Goal: Task Accomplishment & Management: Manage account settings

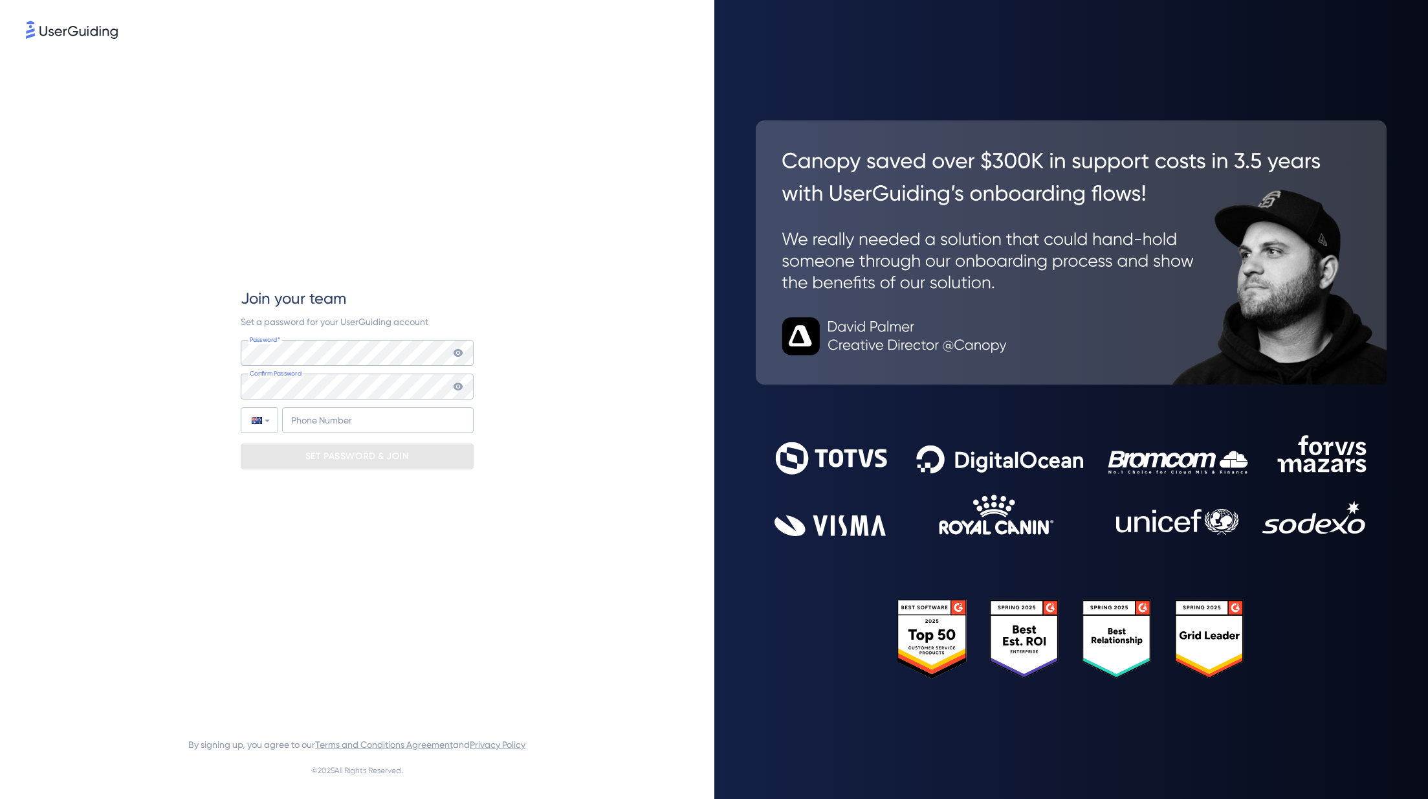
click at [336, 366] on div "Password* Your password must contain: At least 8 characters At least 3 of the f…" at bounding box center [357, 386] width 233 height 93
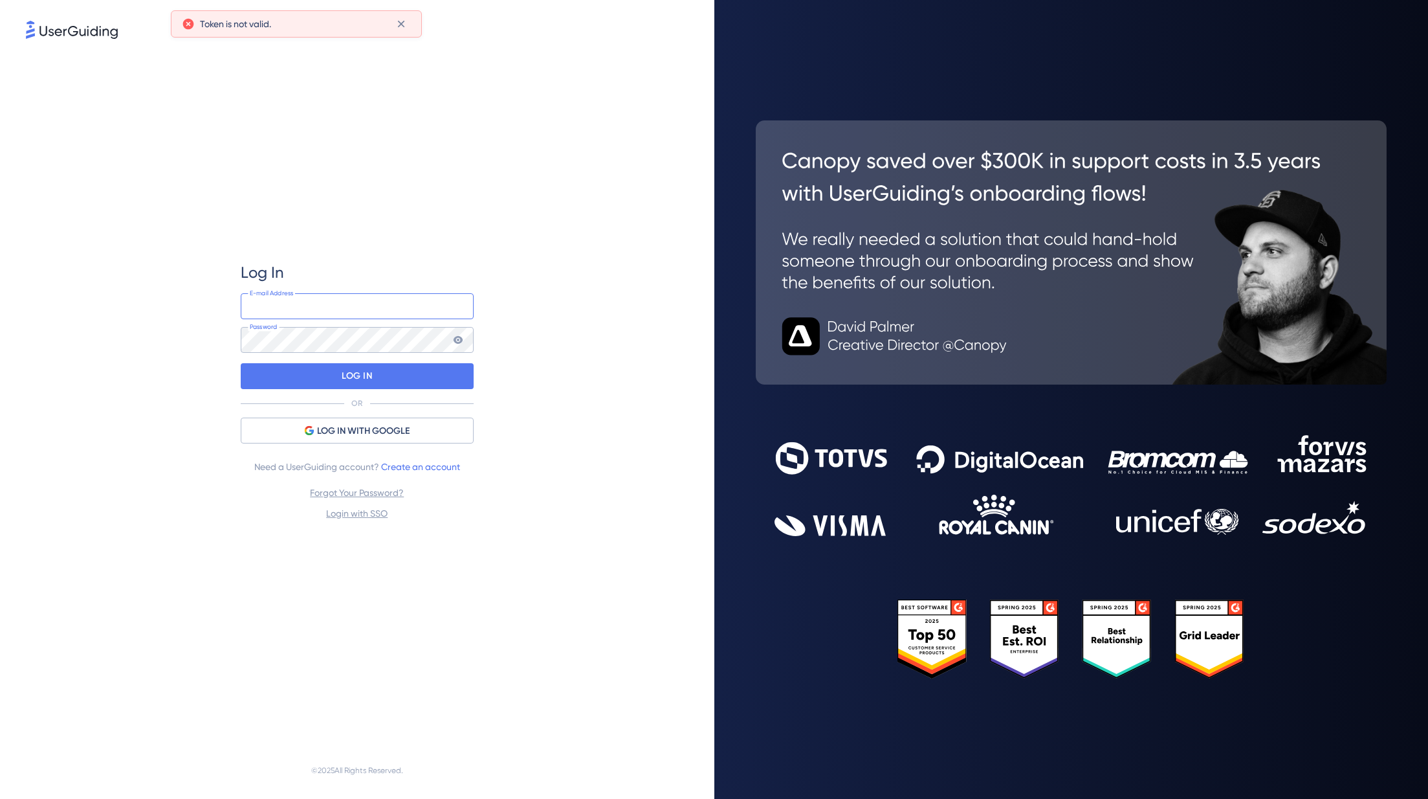
click at [326, 315] on input "email" at bounding box center [357, 306] width 233 height 26
type input "[EMAIL_ADDRESS][DOMAIN_NAME]"
click at [338, 353] on div "Log In [EMAIL_ADDRESS][DOMAIN_NAME] E-mail Address Password LOG IN OR LOG IN WI…" at bounding box center [357, 391] width 233 height 259
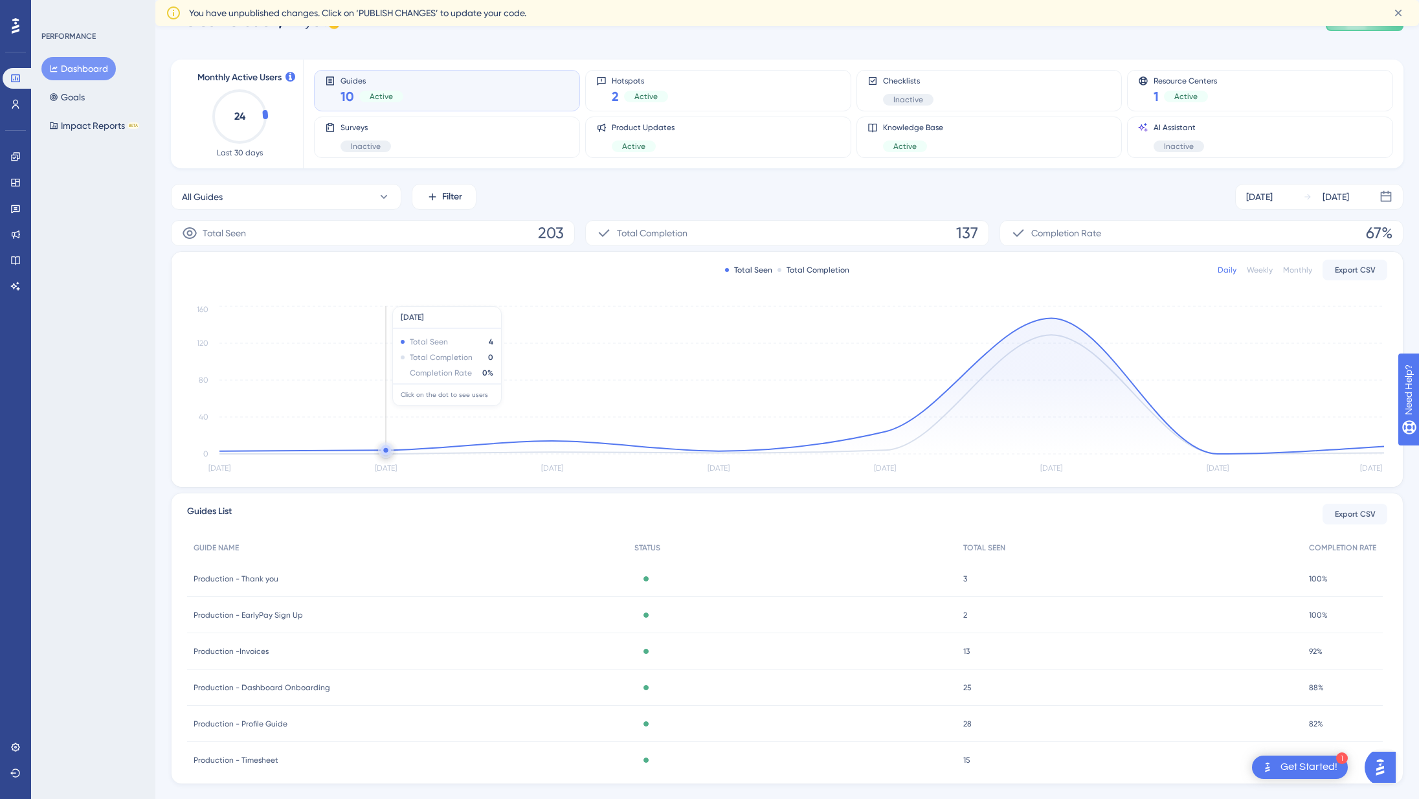
scroll to position [60, 0]
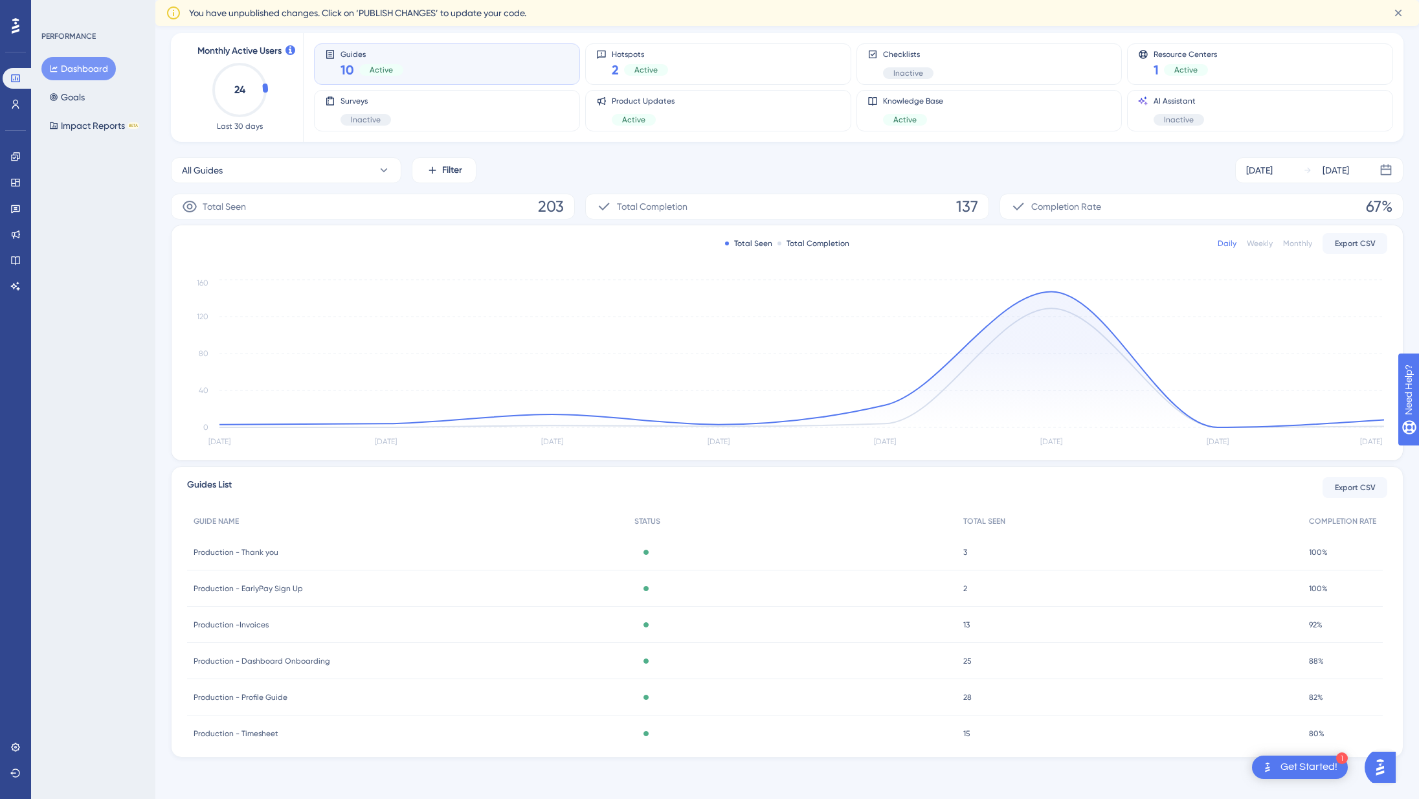
click at [247, 698] on span "Production - Profile Guide" at bounding box center [240, 697] width 94 height 10
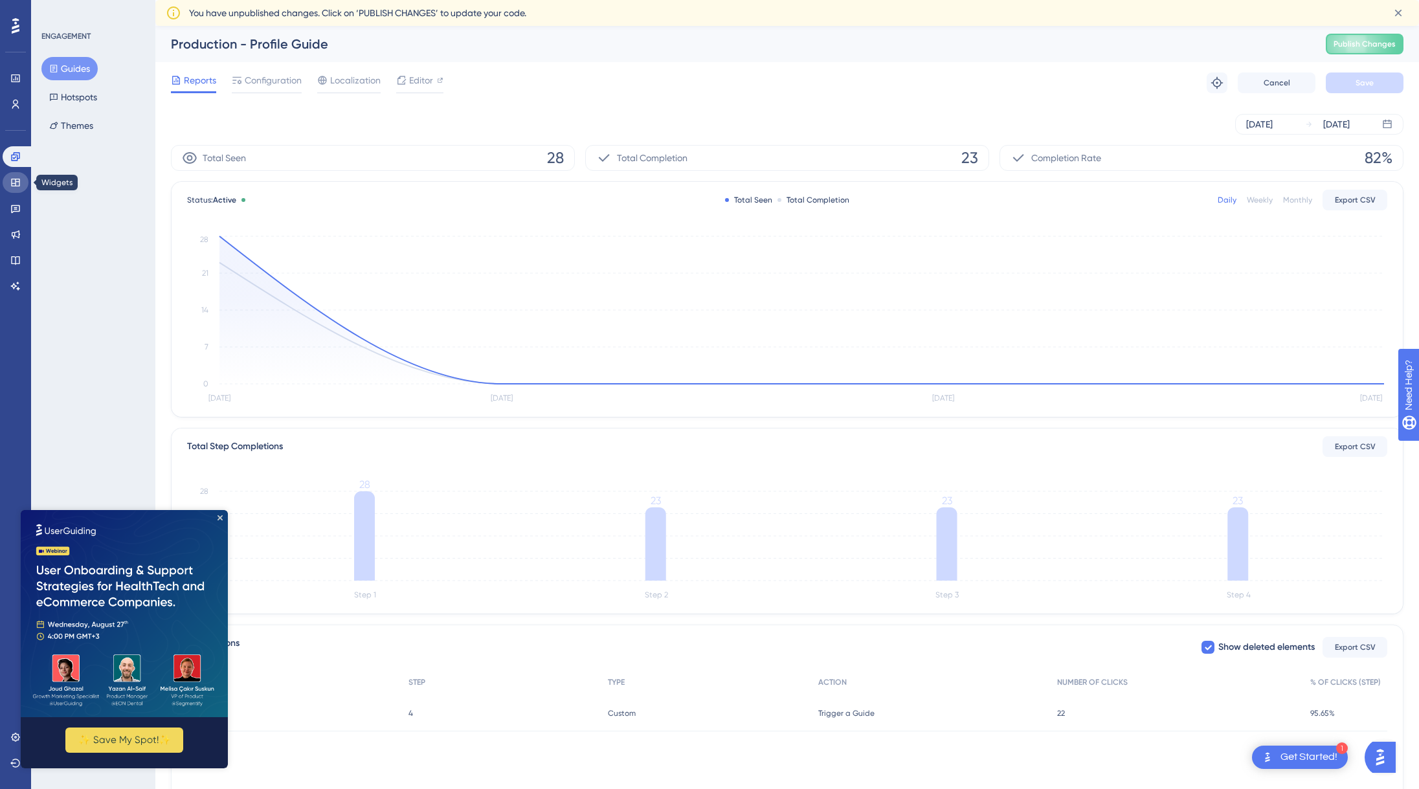
click at [13, 187] on icon at bounding box center [15, 182] width 10 height 10
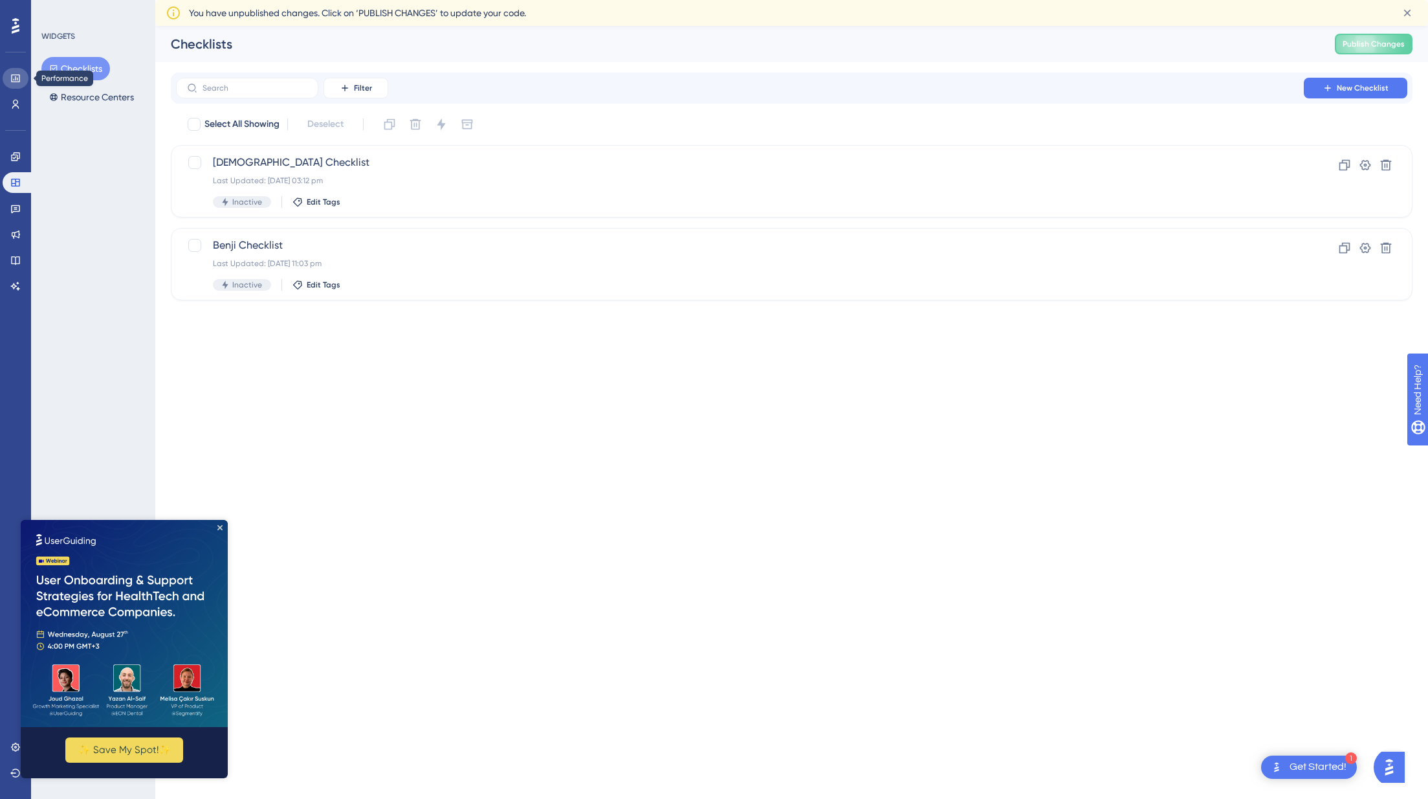
click at [15, 82] on icon at bounding box center [15, 78] width 10 height 10
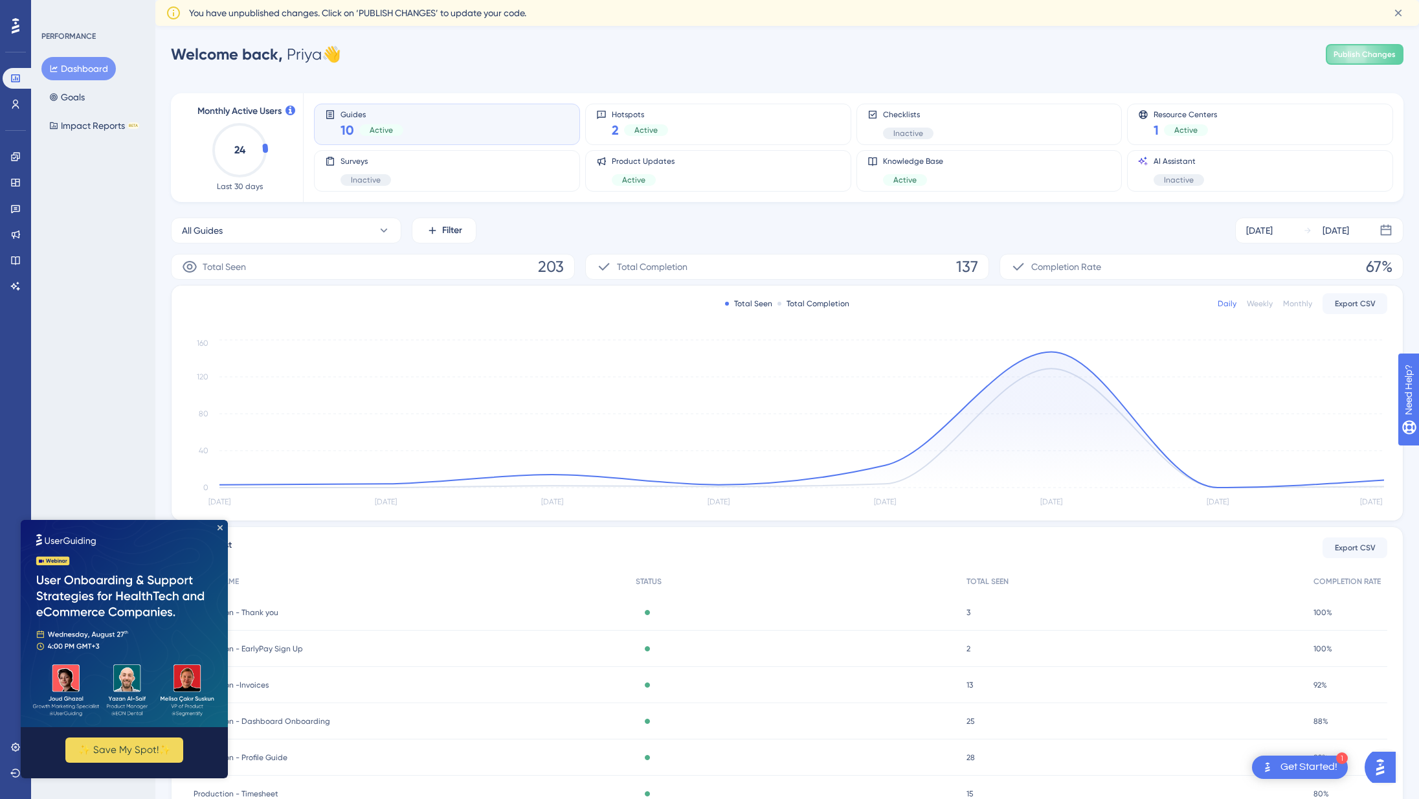
click at [80, 76] on button "Dashboard" at bounding box center [78, 68] width 74 height 23
click at [14, 93] on div "Performance Users" at bounding box center [16, 91] width 26 height 47
click at [14, 103] on icon at bounding box center [15, 104] width 7 height 9
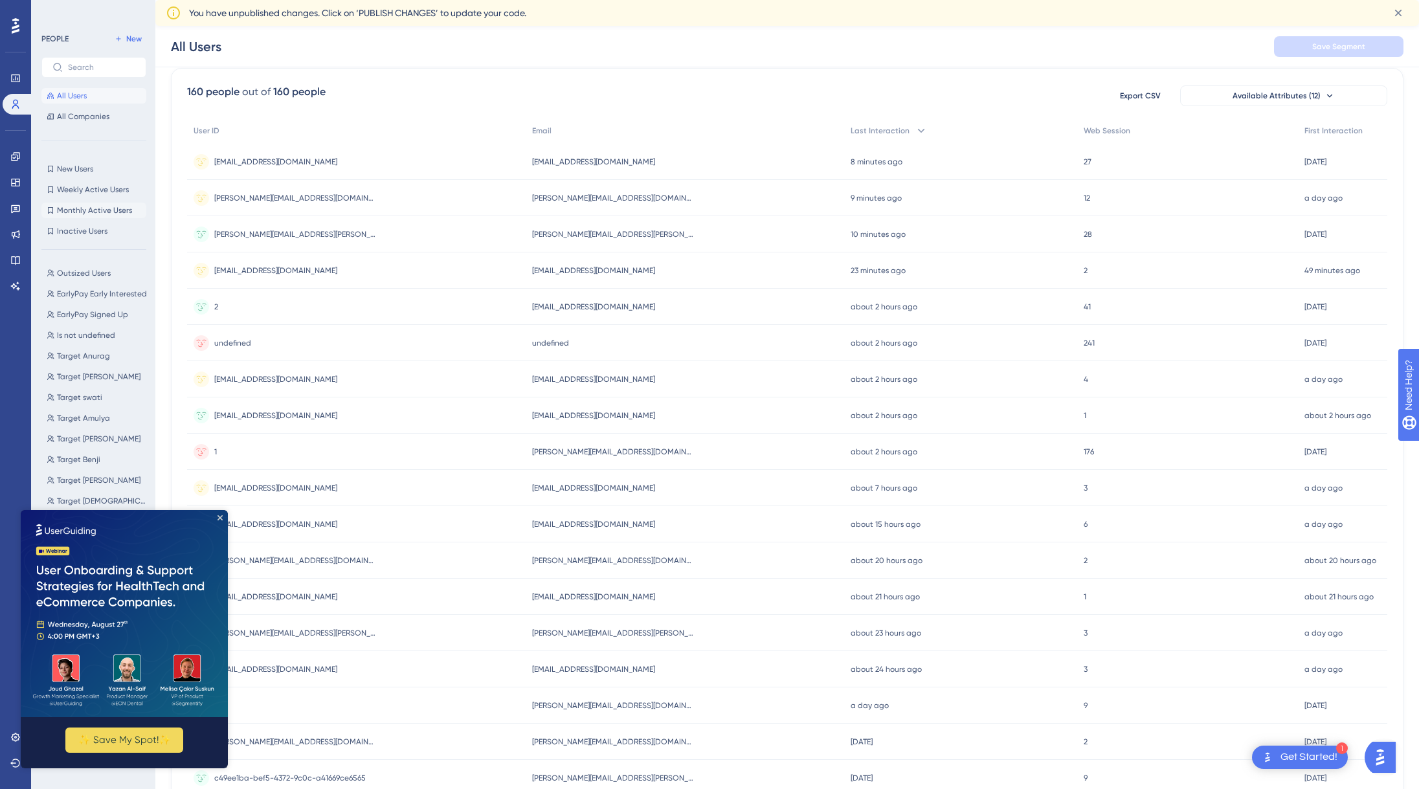
scroll to position [104, 0]
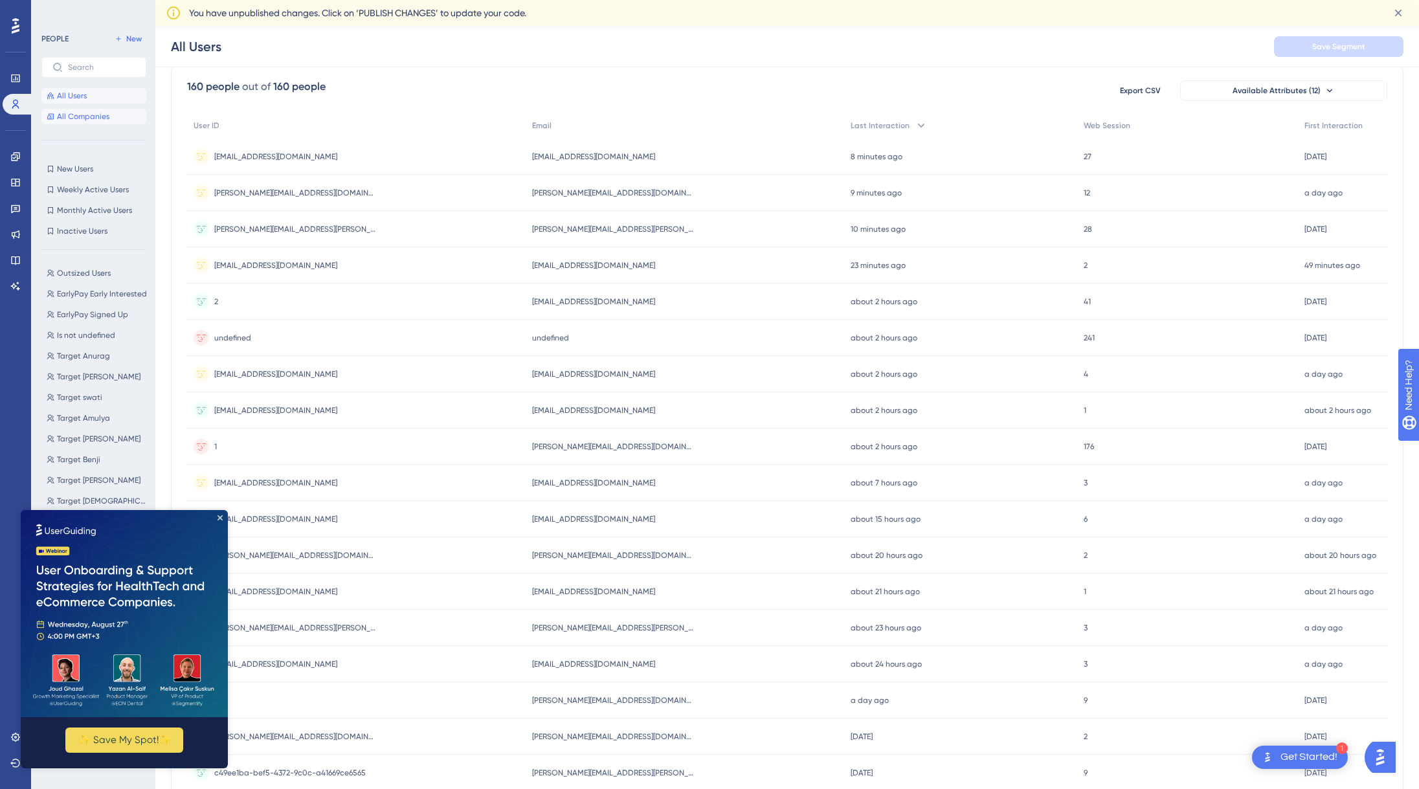
click at [105, 120] on span "All Companies" at bounding box center [83, 116] width 52 height 10
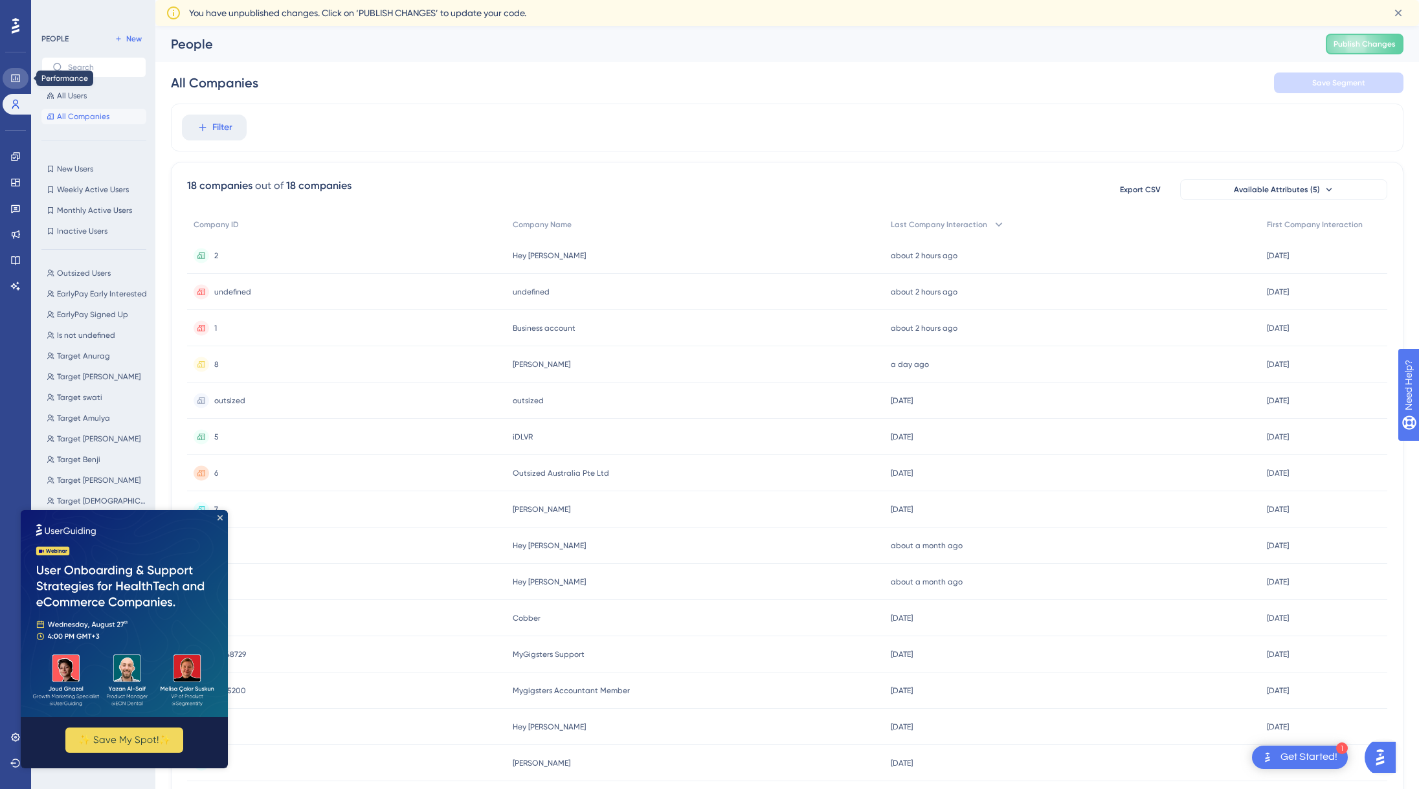
click at [17, 76] on icon at bounding box center [15, 78] width 10 height 10
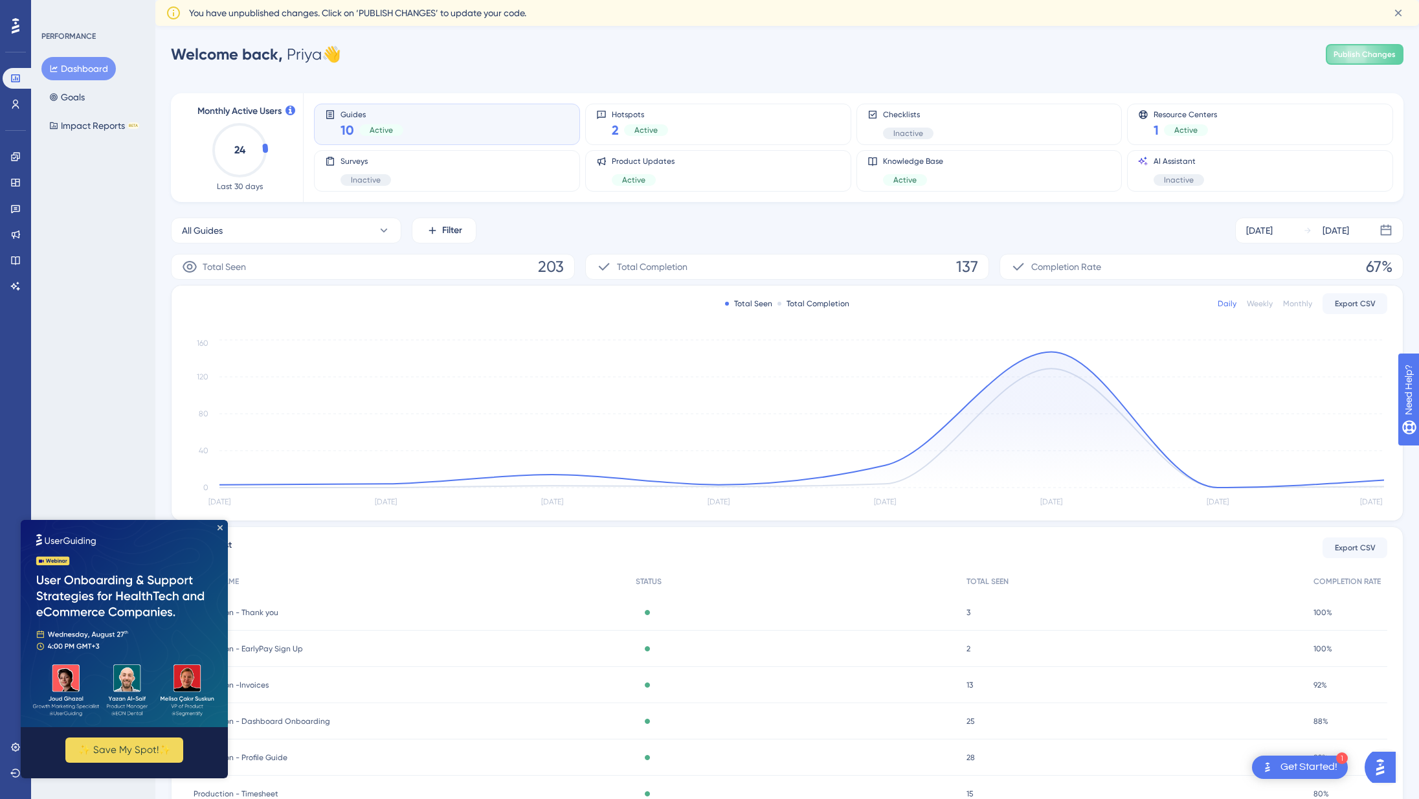
click at [216, 527] on img at bounding box center [124, 623] width 207 height 207
click at [72, 102] on button "Goals" at bounding box center [66, 96] width 51 height 23
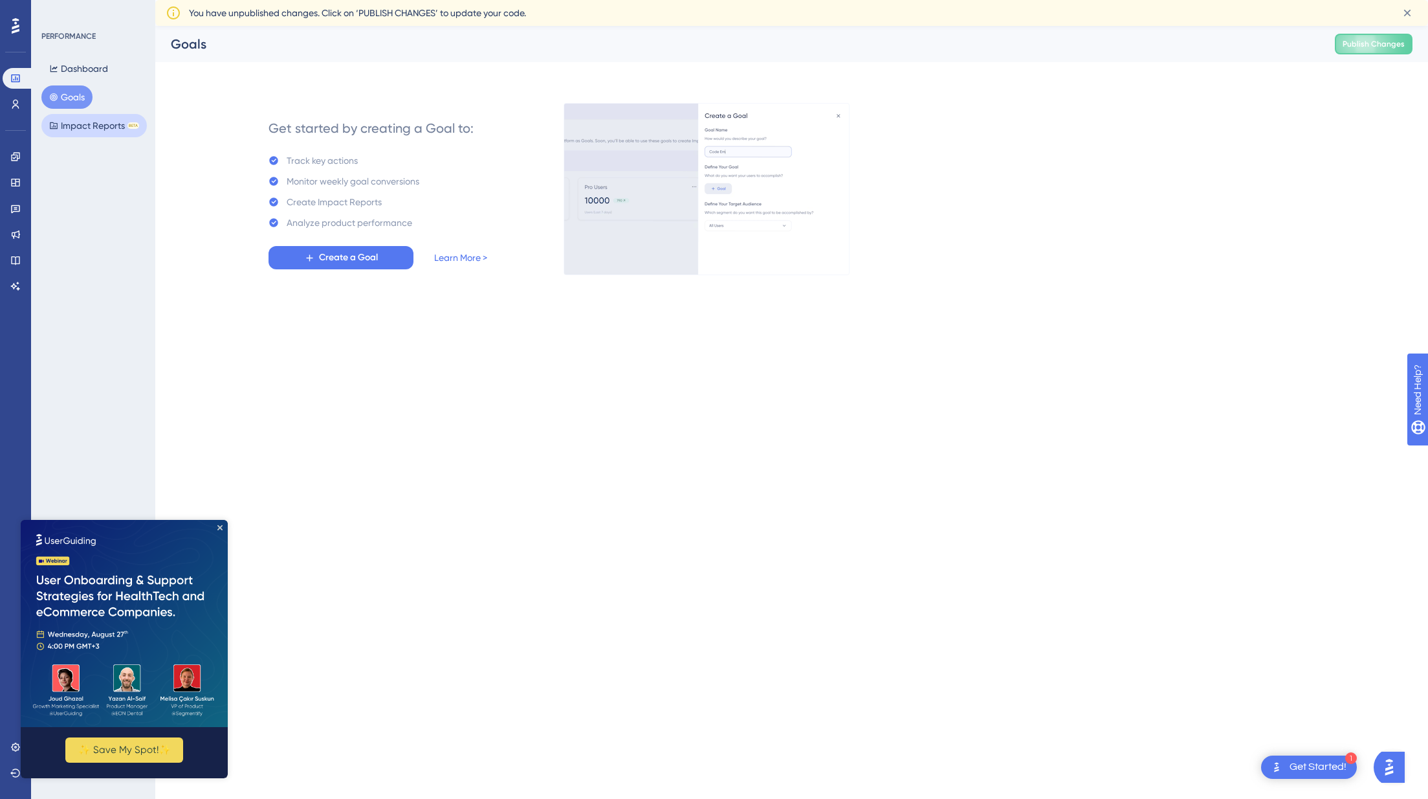
click at [92, 126] on button "Impact Reports BETA" at bounding box center [93, 125] width 105 height 23
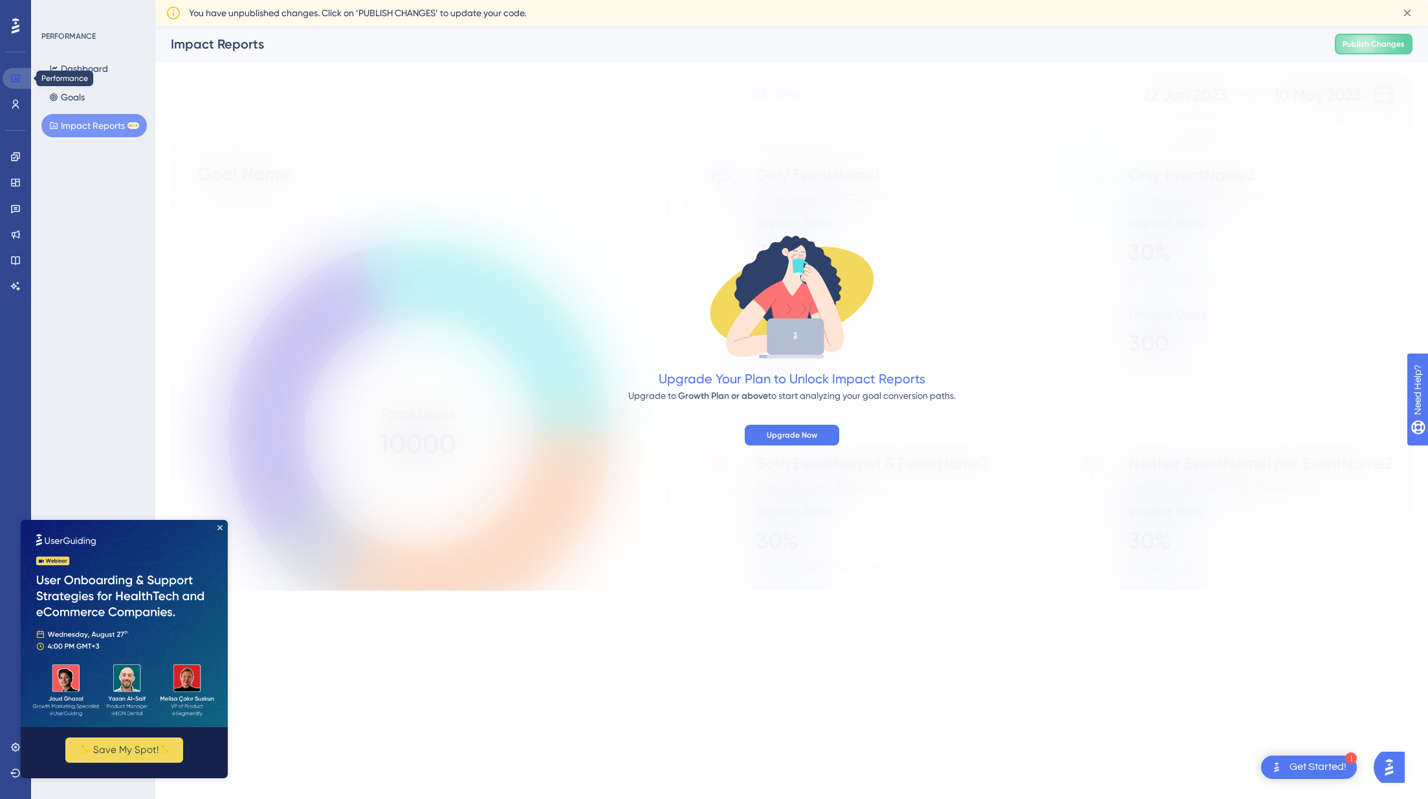
click at [16, 76] on icon at bounding box center [15, 78] width 8 height 8
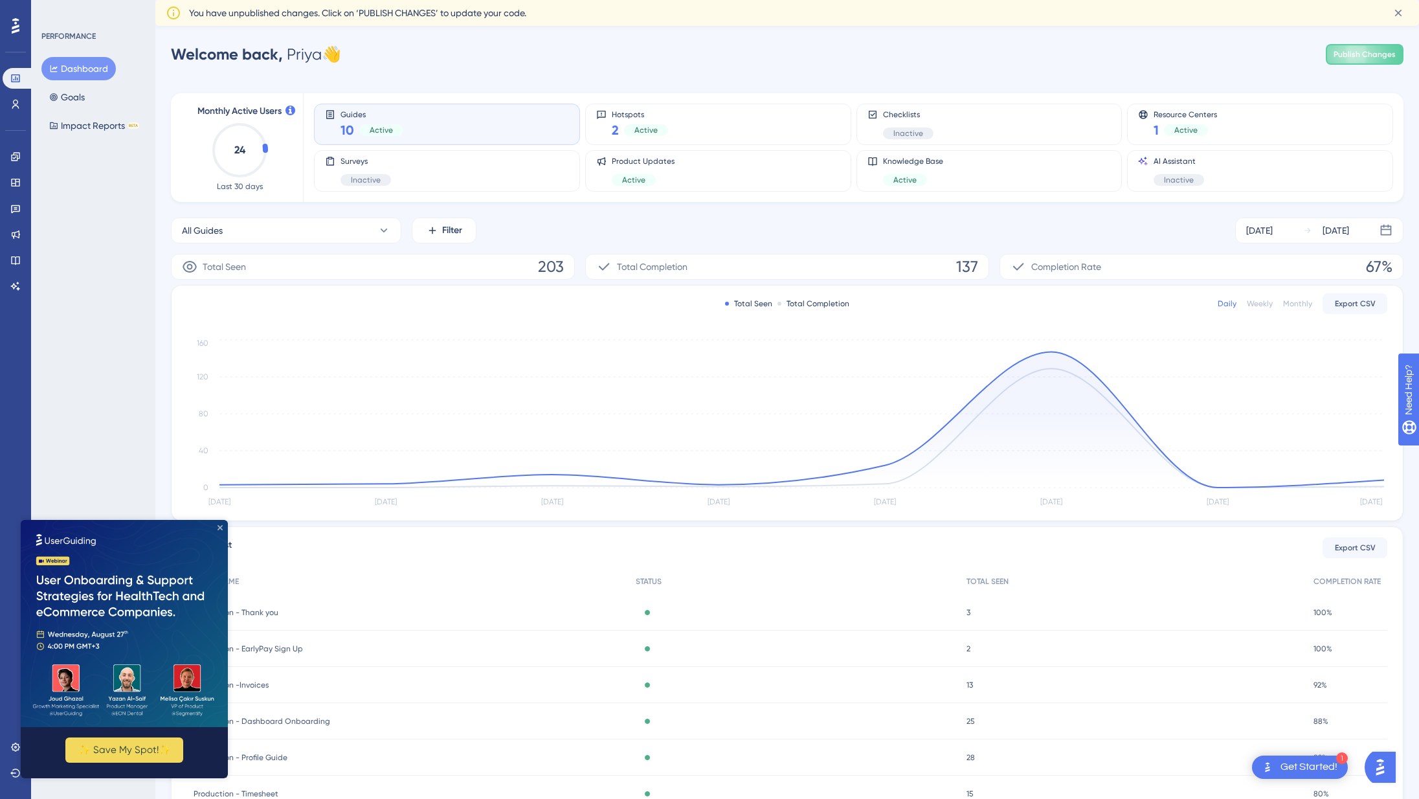
click at [221, 526] on icon "Close Preview" at bounding box center [219, 527] width 5 height 5
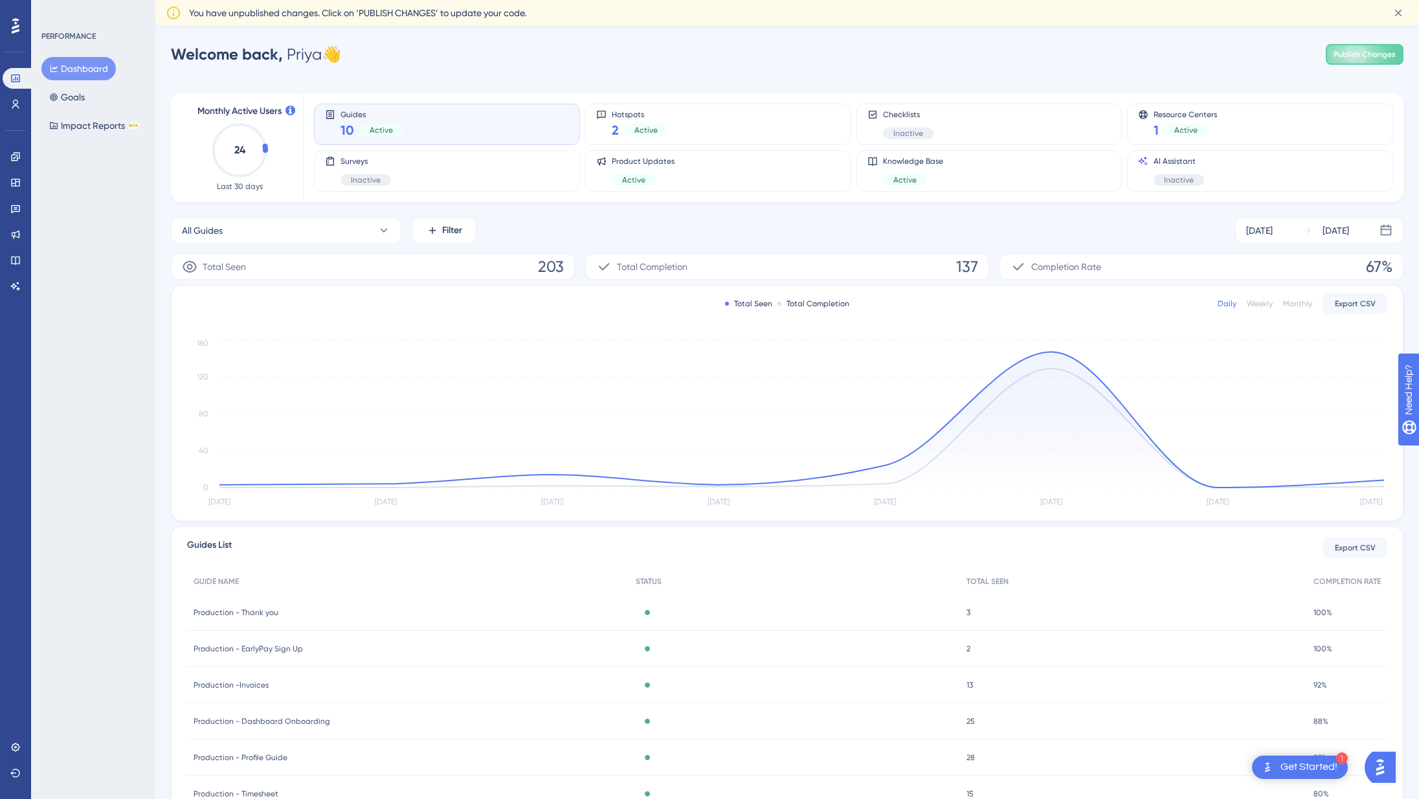
click at [394, 50] on div "Welcome back, [PERSON_NAME] 👋 Publish Changes" at bounding box center [787, 54] width 1232 height 26
click at [17, 150] on link at bounding box center [16, 156] width 26 height 21
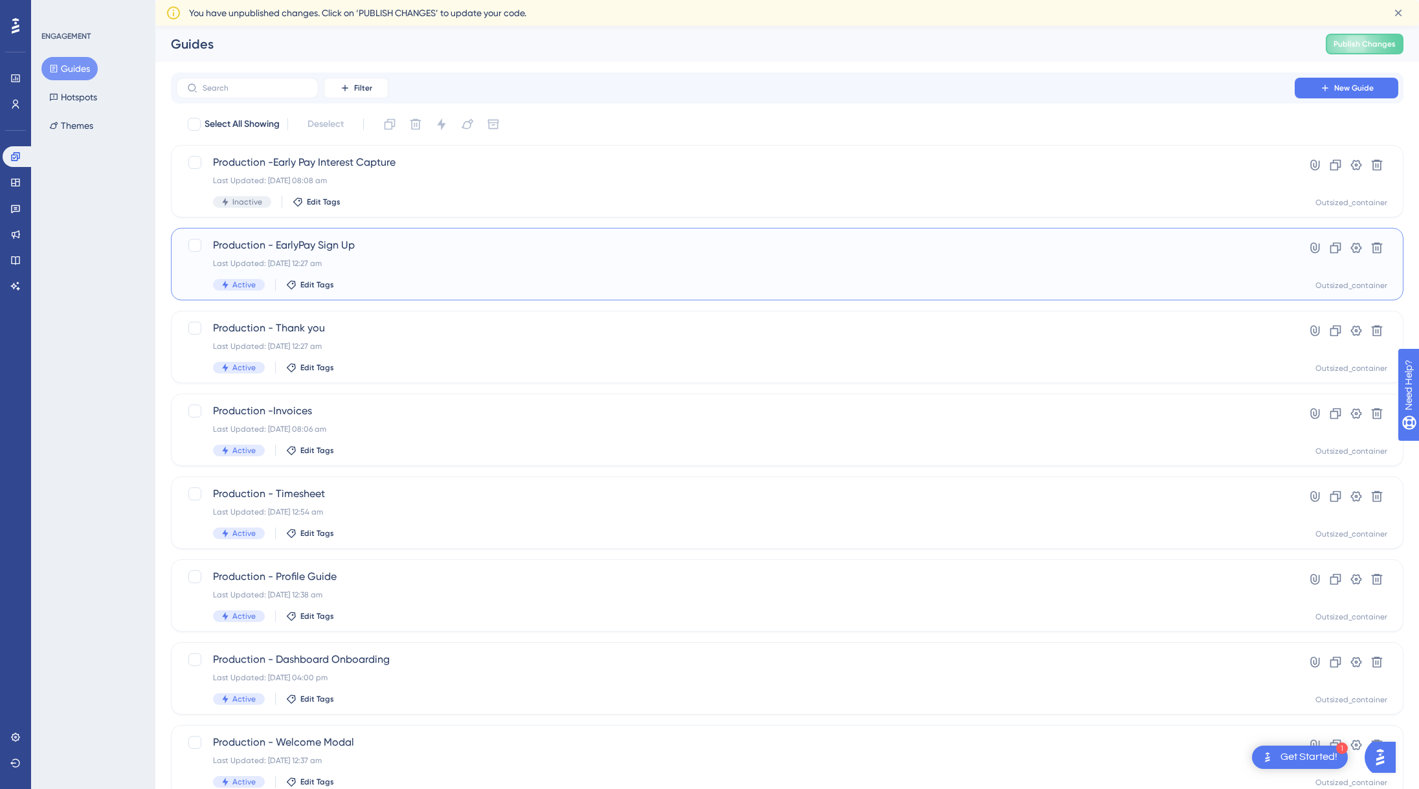
click at [430, 280] on div "Active Edit Tags" at bounding box center [735, 285] width 1045 height 12
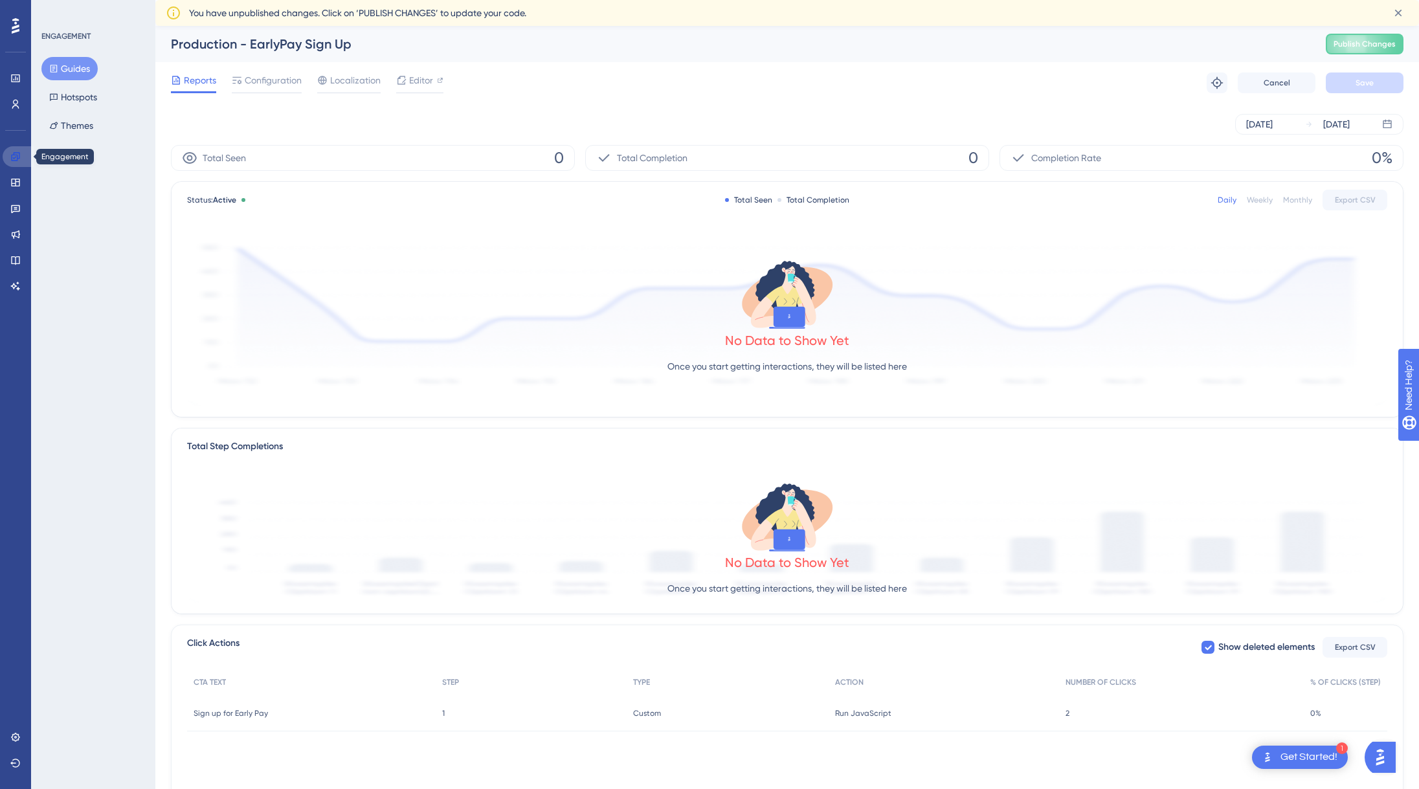
click at [17, 157] on icon at bounding box center [15, 156] width 10 height 10
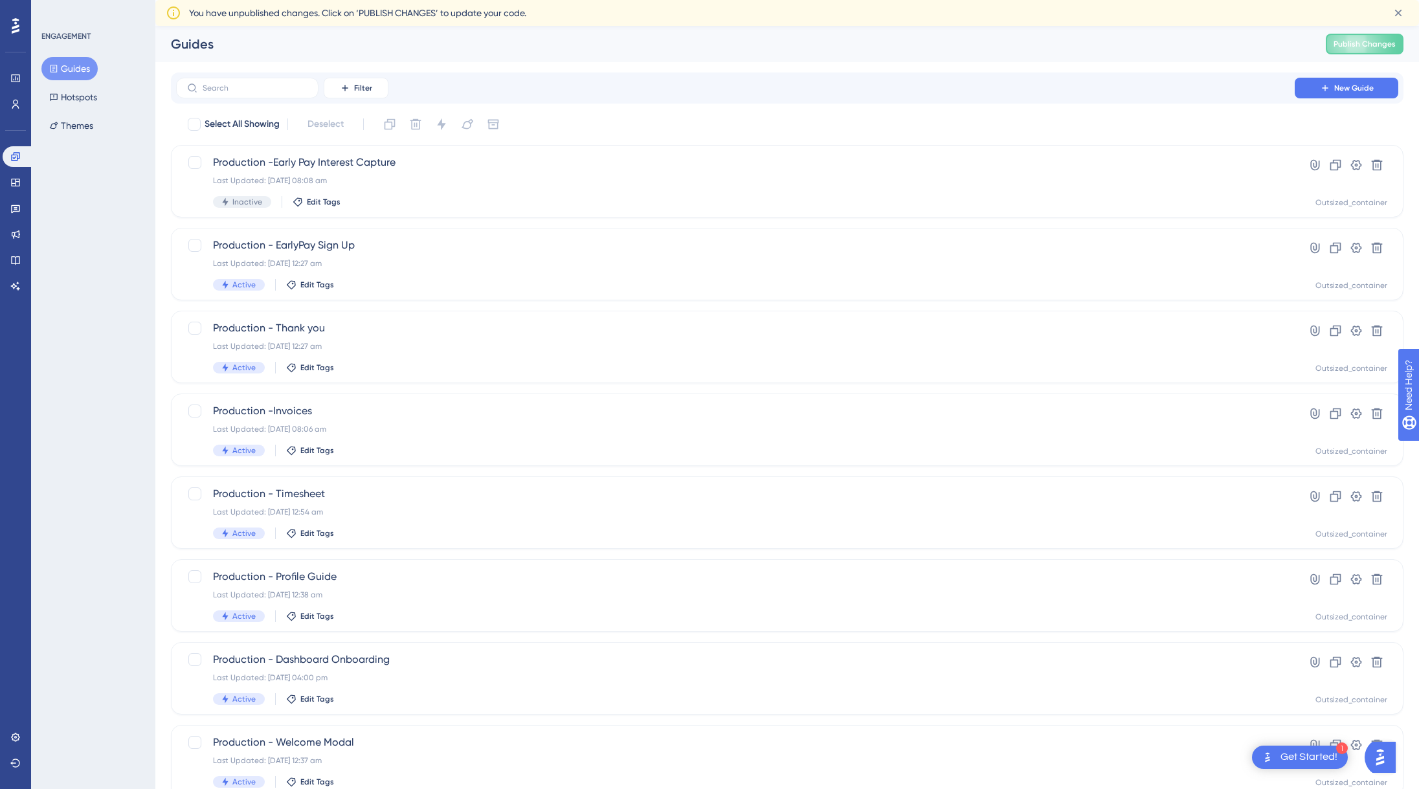
click at [67, 64] on button "Guides" at bounding box center [69, 68] width 56 height 23
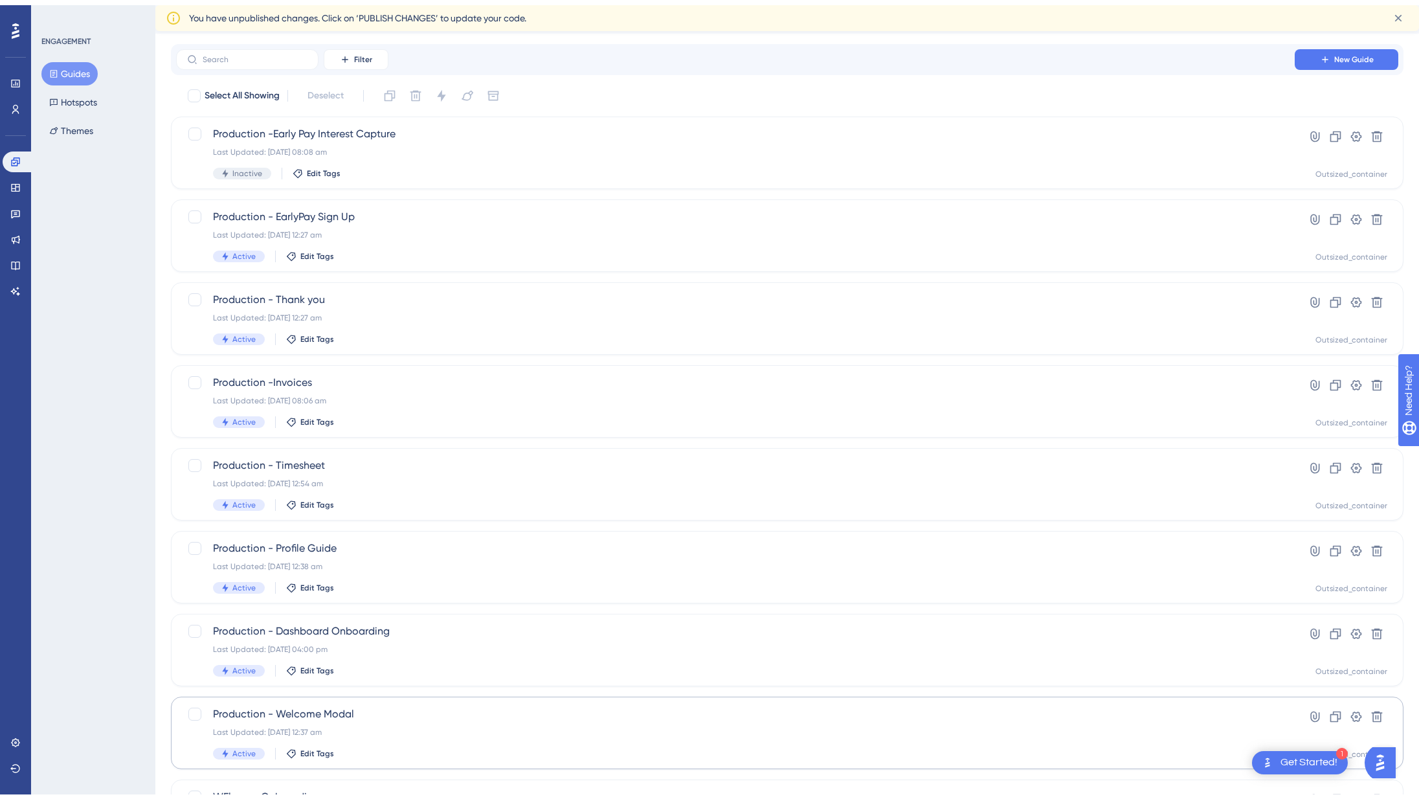
scroll to position [54, 0]
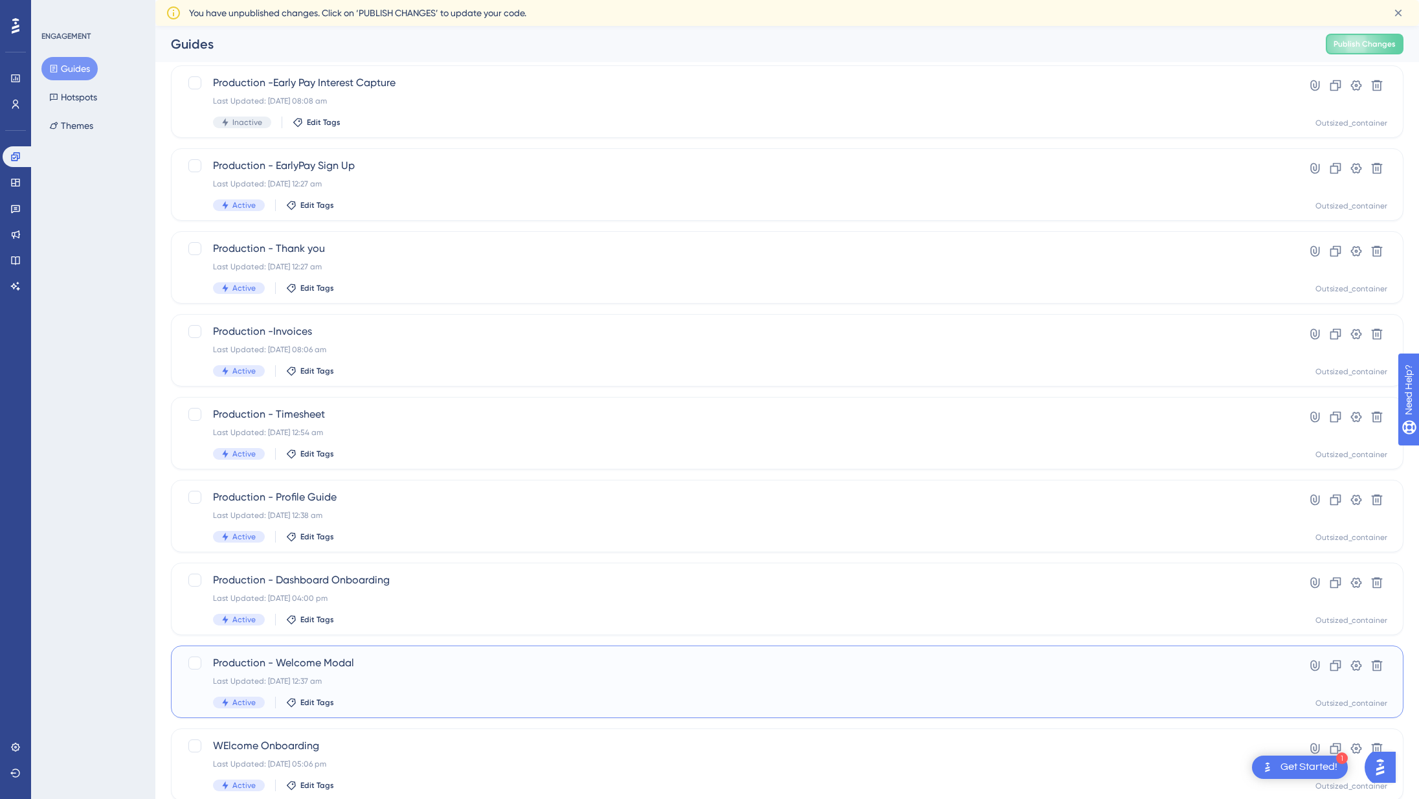
click at [400, 711] on div "Production - Welcome Modal Last Updated: [DATE] 12:37 am Active Edit Tags Hyper…" at bounding box center [787, 681] width 1232 height 72
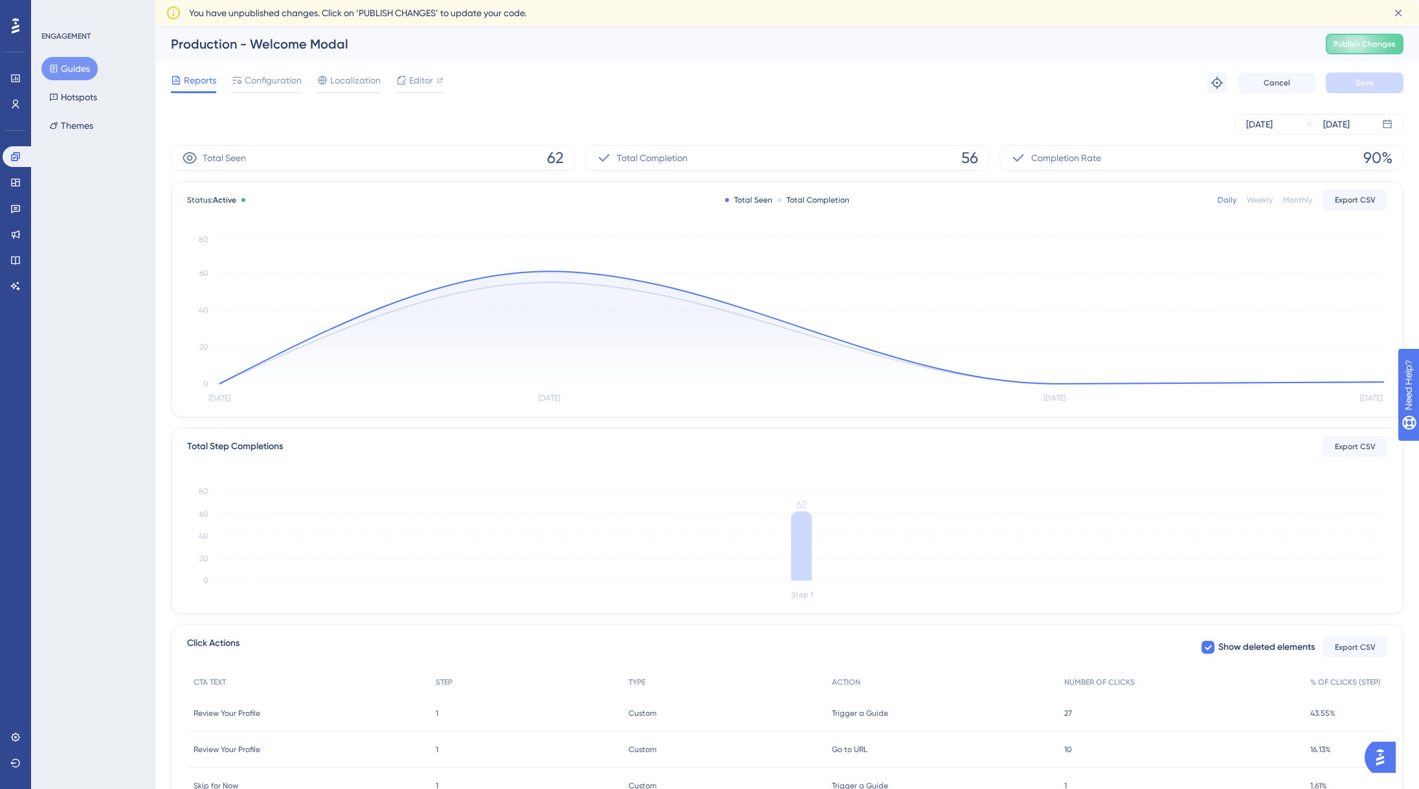
click at [952, 98] on div "Reports Configuration Localization Editor Troubleshoot Cancel Save" at bounding box center [787, 82] width 1232 height 41
click at [1347, 43] on span "Publish Changes" at bounding box center [1364, 44] width 62 height 10
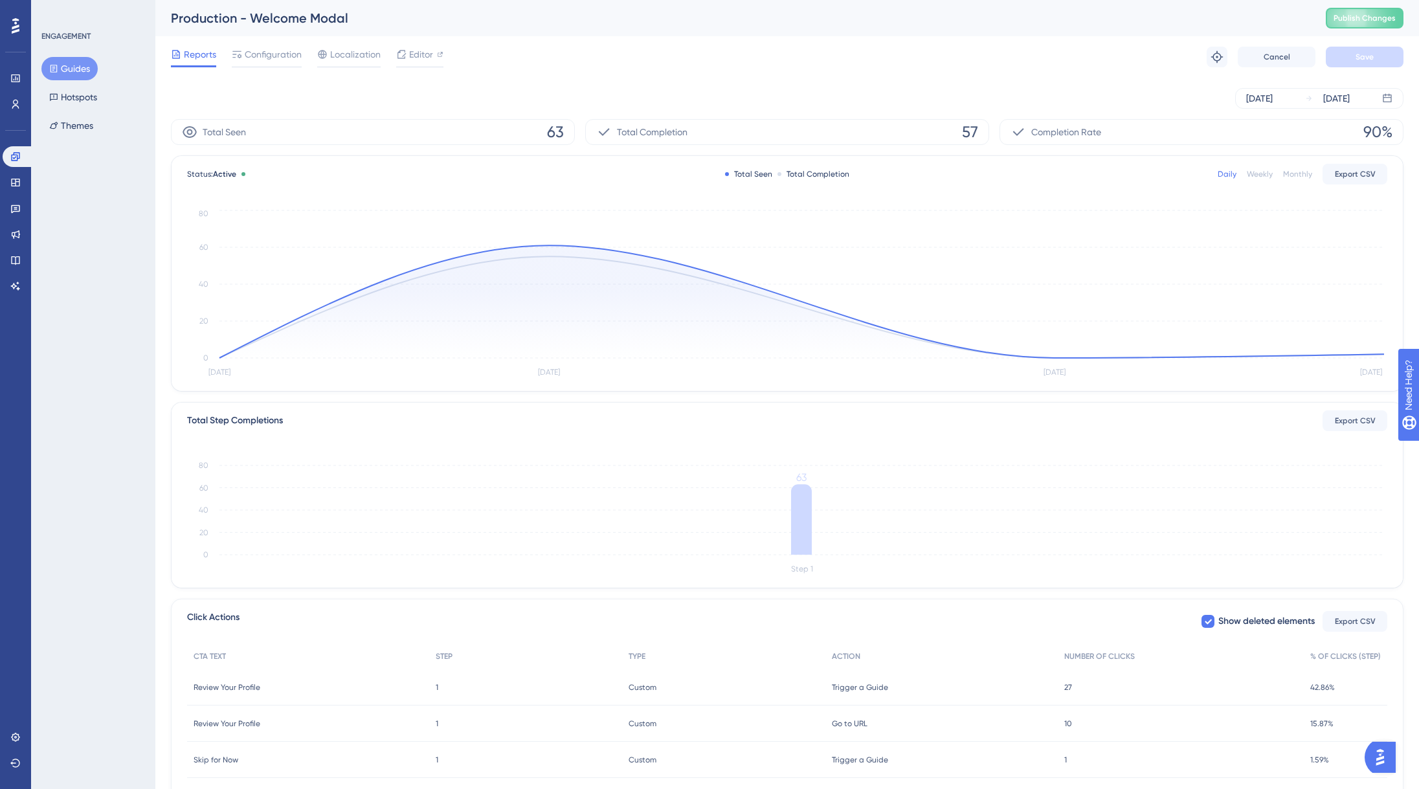
click at [1246, 26] on div "Production - Welcome Modal" at bounding box center [732, 18] width 1122 height 18
click at [71, 120] on button "Themes" at bounding box center [71, 125] width 60 height 23
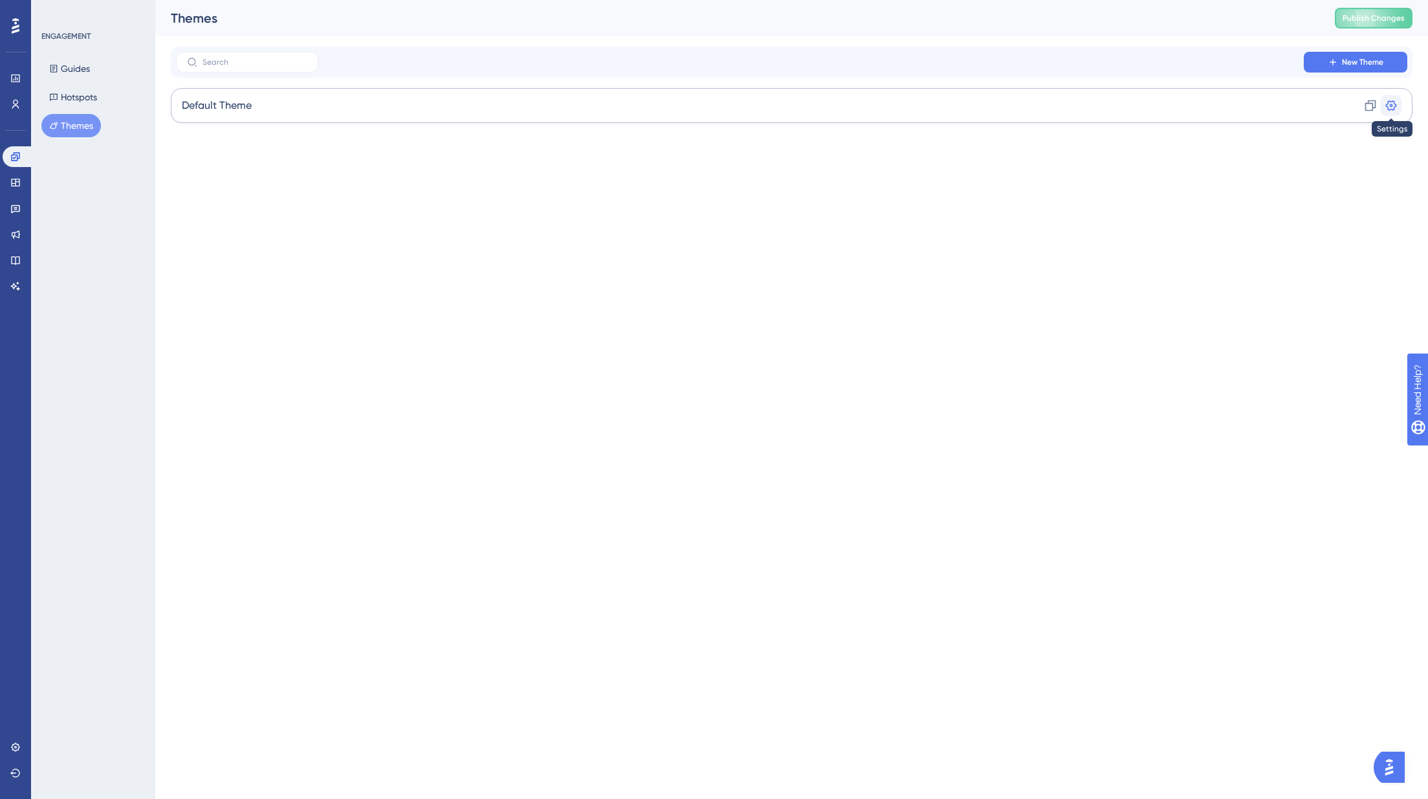
click at [1389, 104] on icon at bounding box center [1391, 105] width 13 height 13
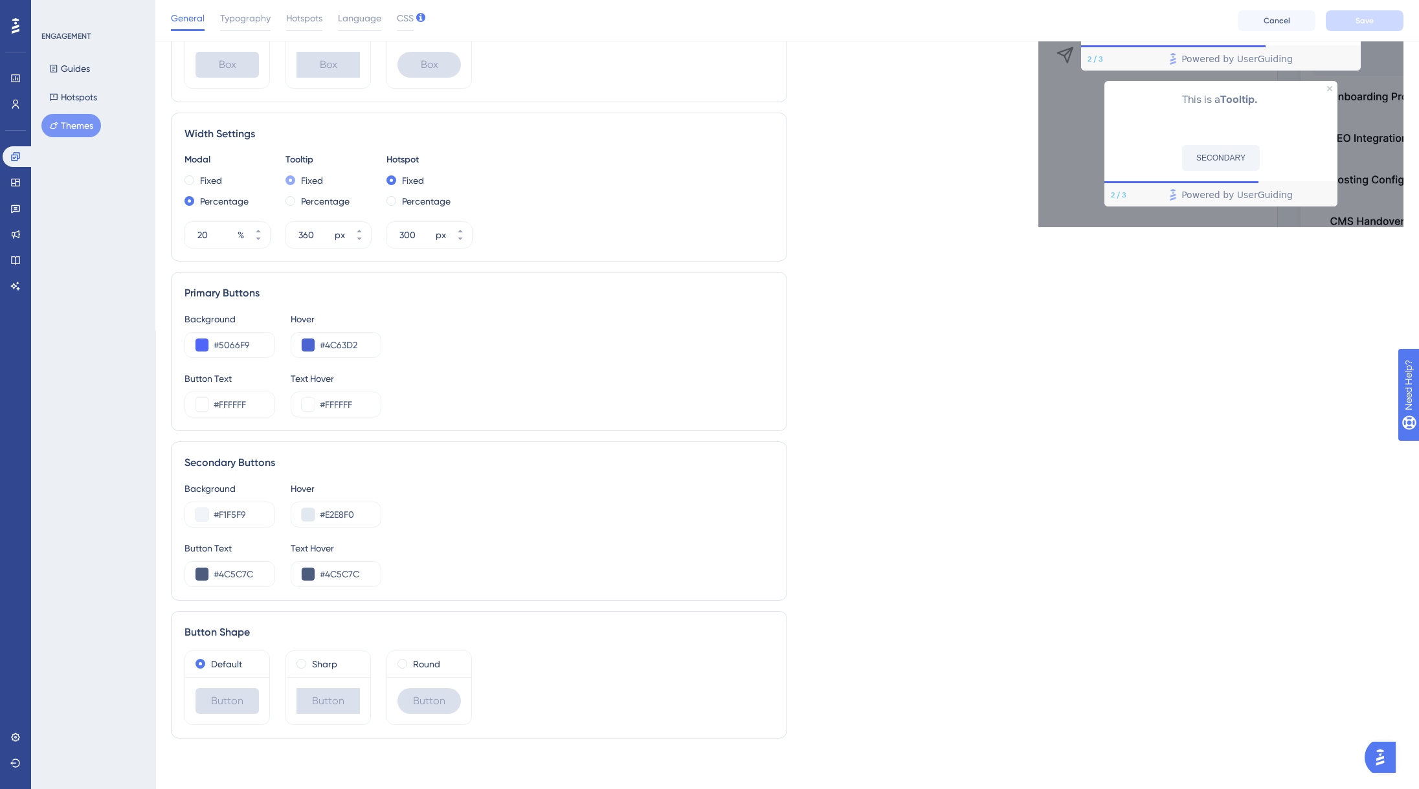
scroll to position [458, 0]
click at [231, 343] on input "#5066F9" at bounding box center [239, 344] width 50 height 16
click at [239, 348] on input "#5066F9" at bounding box center [239, 344] width 50 height 16
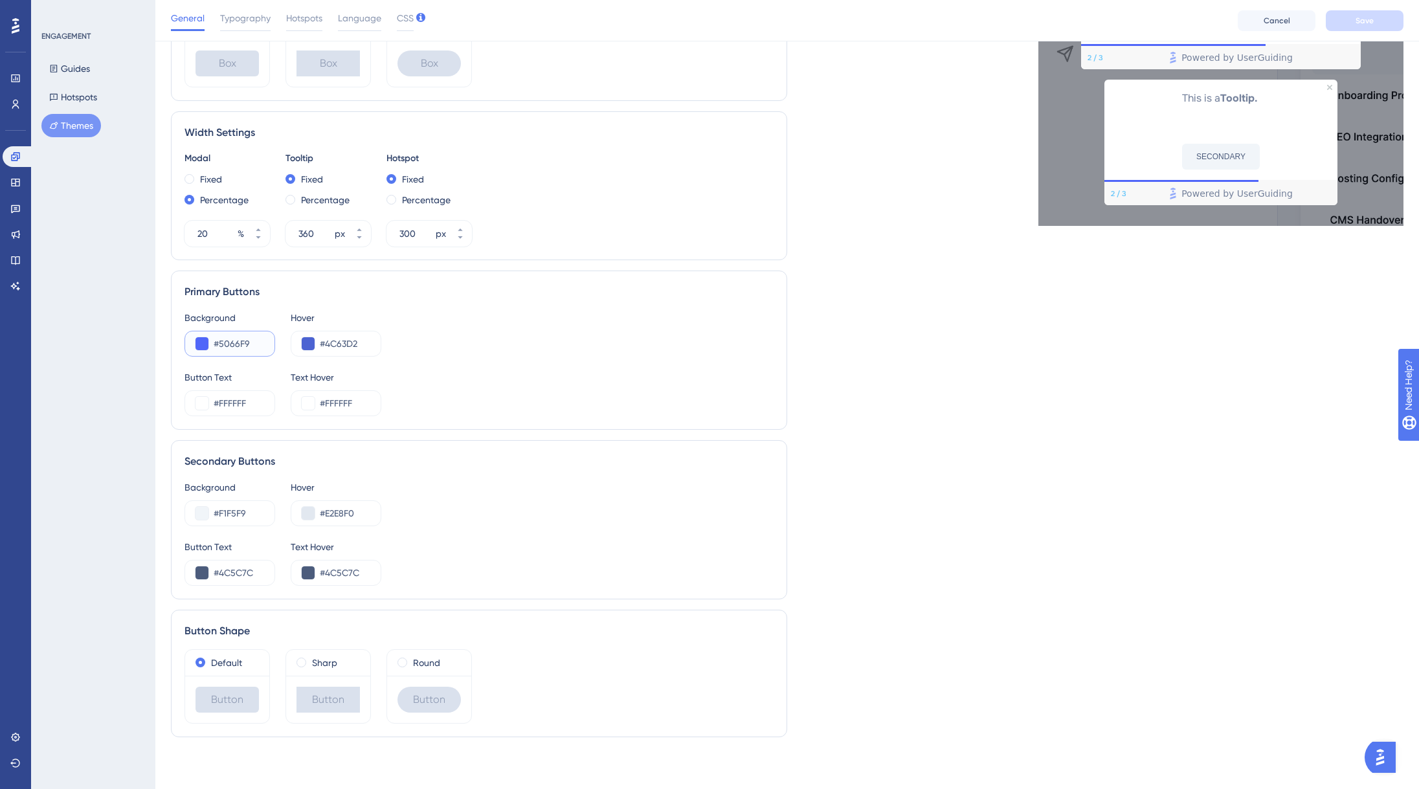
paste input "346EF4"
type input "#346EF4"
click at [337, 339] on input "#4C63D2" at bounding box center [345, 344] width 50 height 16
paste input "800"
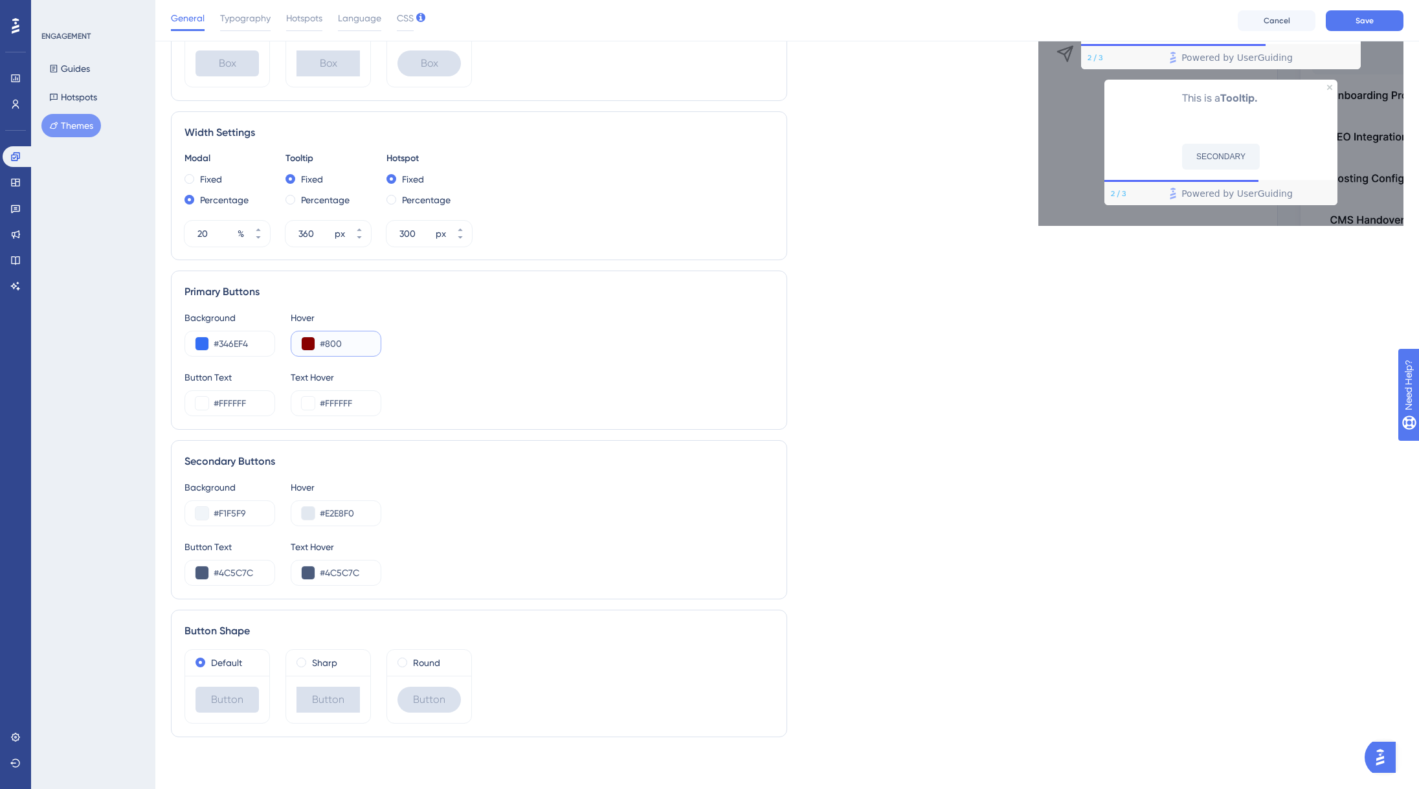
click at [332, 342] on input "#800" at bounding box center [345, 344] width 50 height 16
paste input "2B5FD9"
type input "#2B5FD9"
click at [485, 399] on div "Button Text #FFFFFF Text Hover #FFFFFF" at bounding box center [478, 393] width 589 height 47
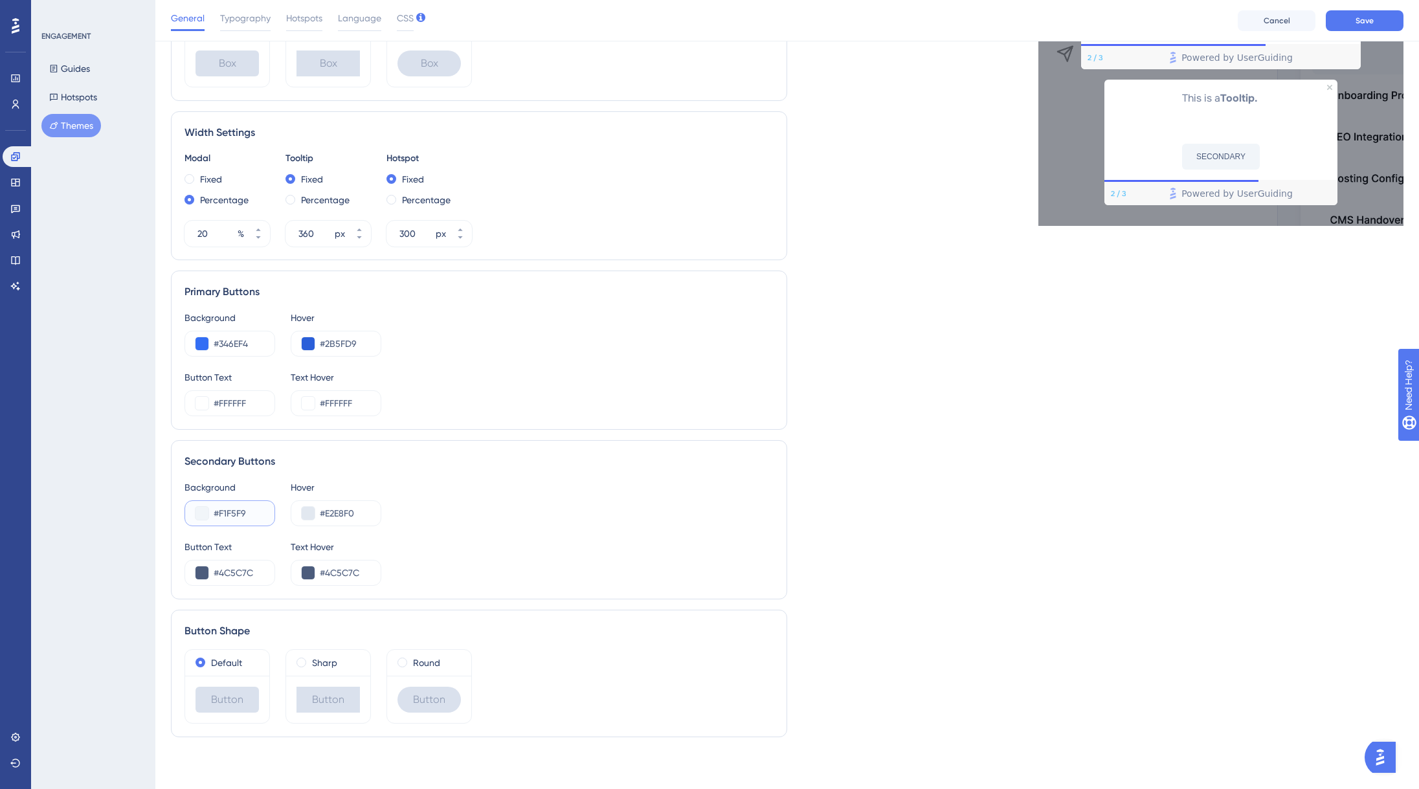
click at [230, 513] on input "#F1F5F9" at bounding box center [239, 513] width 50 height 16
paste input "18BA9"
type input "#18BA99"
click at [348, 516] on input "#E2E8F0" at bounding box center [345, 513] width 50 height 16
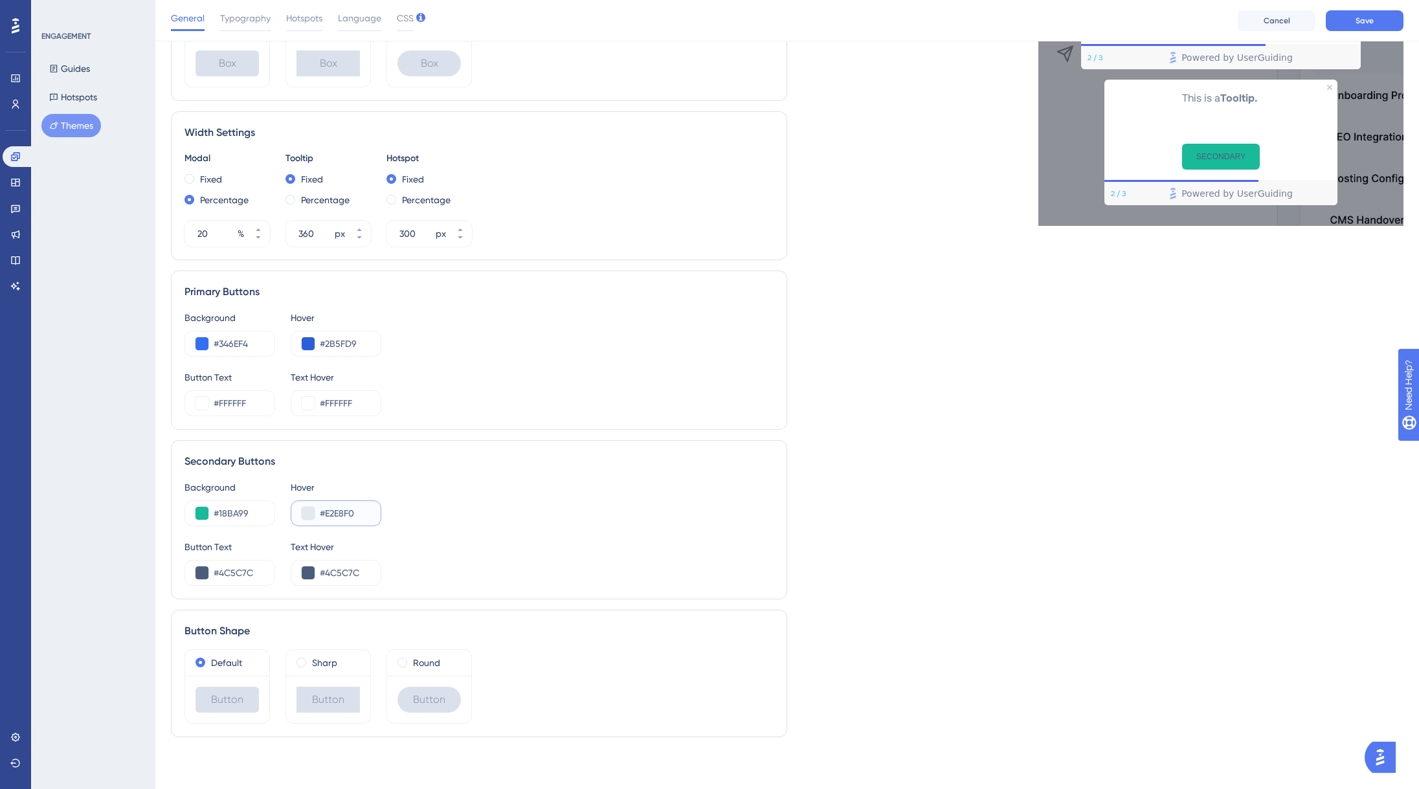
click at [348, 516] on input "#E2E8F0" at bounding box center [345, 513] width 50 height 16
paste input "007B6"
type input "#007B60"
click at [467, 530] on div "Background #18BA99 Hover #007B60 Button Text #4C5C7C Text Hover #4C5C7C" at bounding box center [478, 533] width 589 height 106
click at [236, 398] on input "#FFFFFF" at bounding box center [239, 403] width 50 height 16
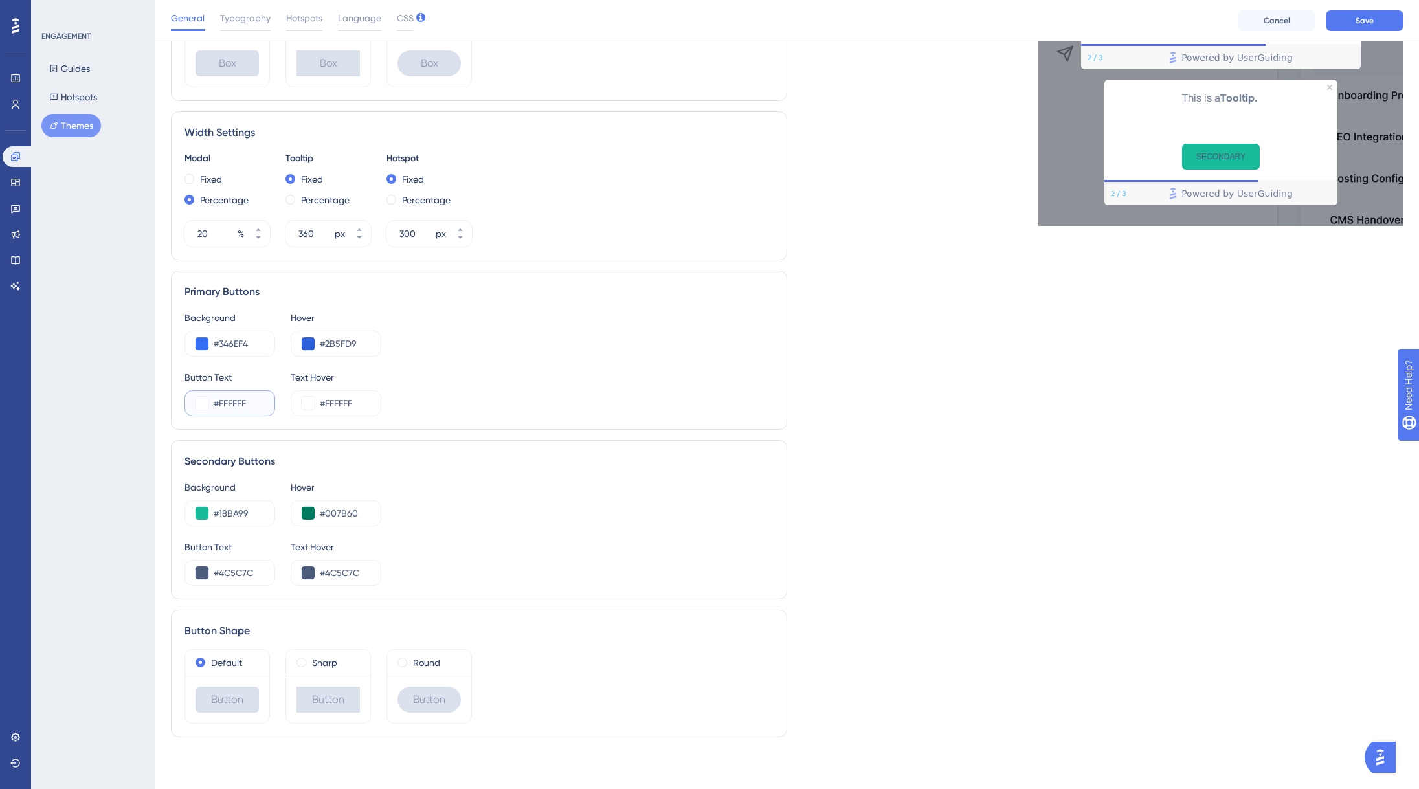
drag, startPoint x: 236, startPoint y: 398, endPoint x: 238, endPoint y: 417, distance: 18.8
click at [236, 399] on input "#FFFFFF" at bounding box center [239, 403] width 50 height 16
click at [230, 566] on input "#4C5C7C" at bounding box center [239, 573] width 50 height 16
paste input "FFFFFF"
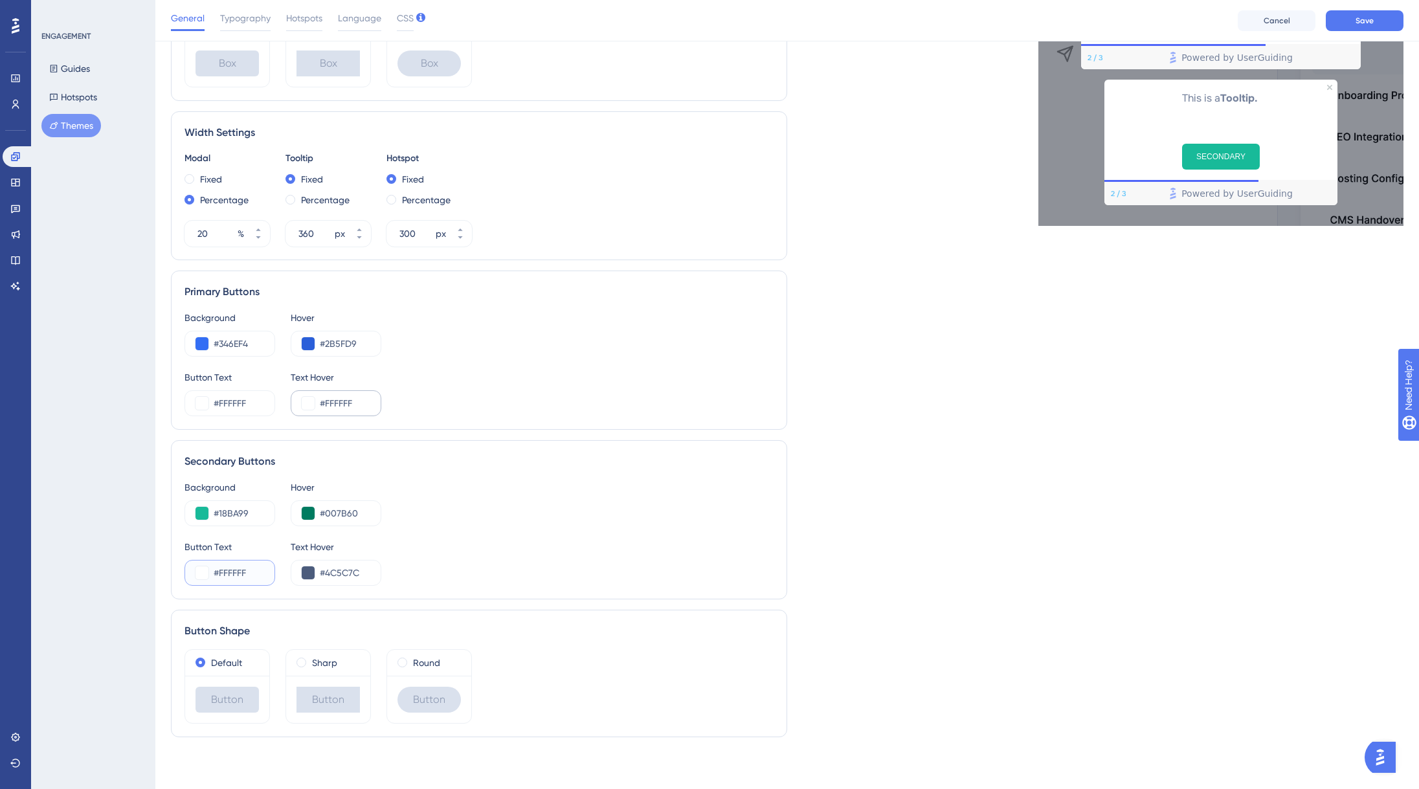
type input "#FFFFFF"
click at [337, 400] on input "#FFFFFF" at bounding box center [345, 403] width 50 height 16
click at [337, 401] on input "#FFFFFF" at bounding box center [345, 403] width 50 height 16
click at [348, 570] on input "#4C5C7C" at bounding box center [345, 573] width 50 height 16
click at [348, 571] on input "#4C5C7C" at bounding box center [345, 573] width 50 height 16
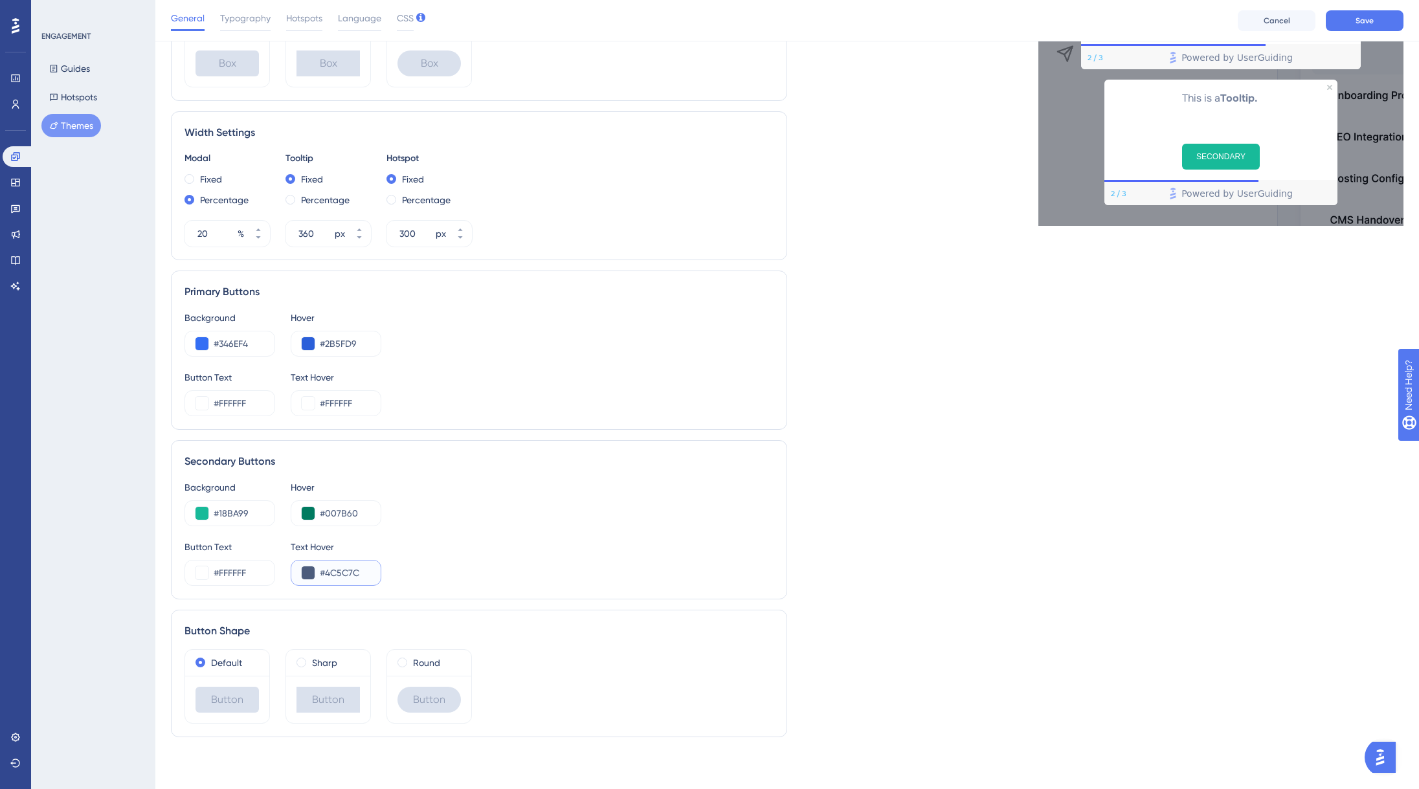
paste input "FFFFFF"
type input "#FFFFFF"
click at [492, 543] on div "Button Text #FFFFFF Text Hover #FFFFFF" at bounding box center [478, 562] width 589 height 47
click at [410, 659] on div "Round" at bounding box center [428, 663] width 63 height 16
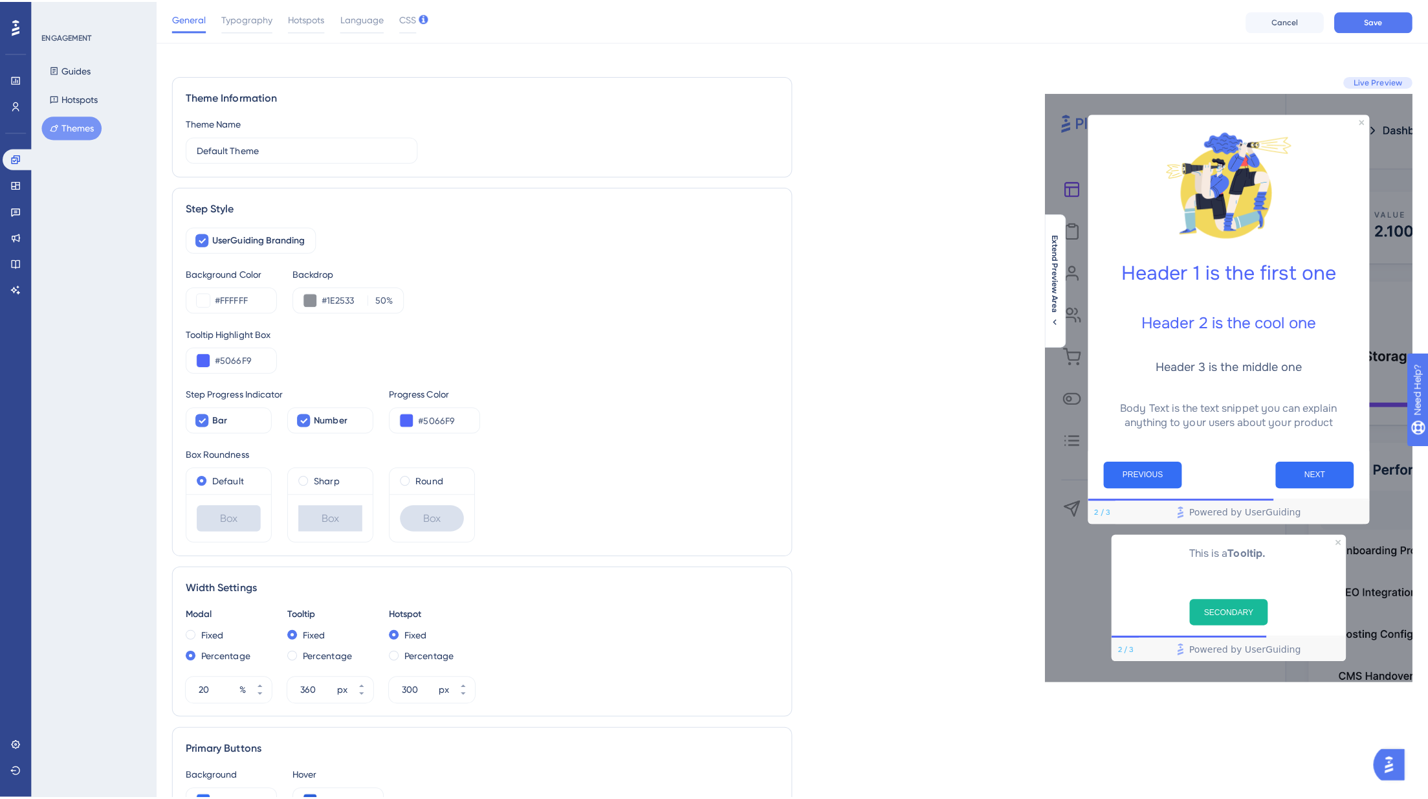
scroll to position [0, 0]
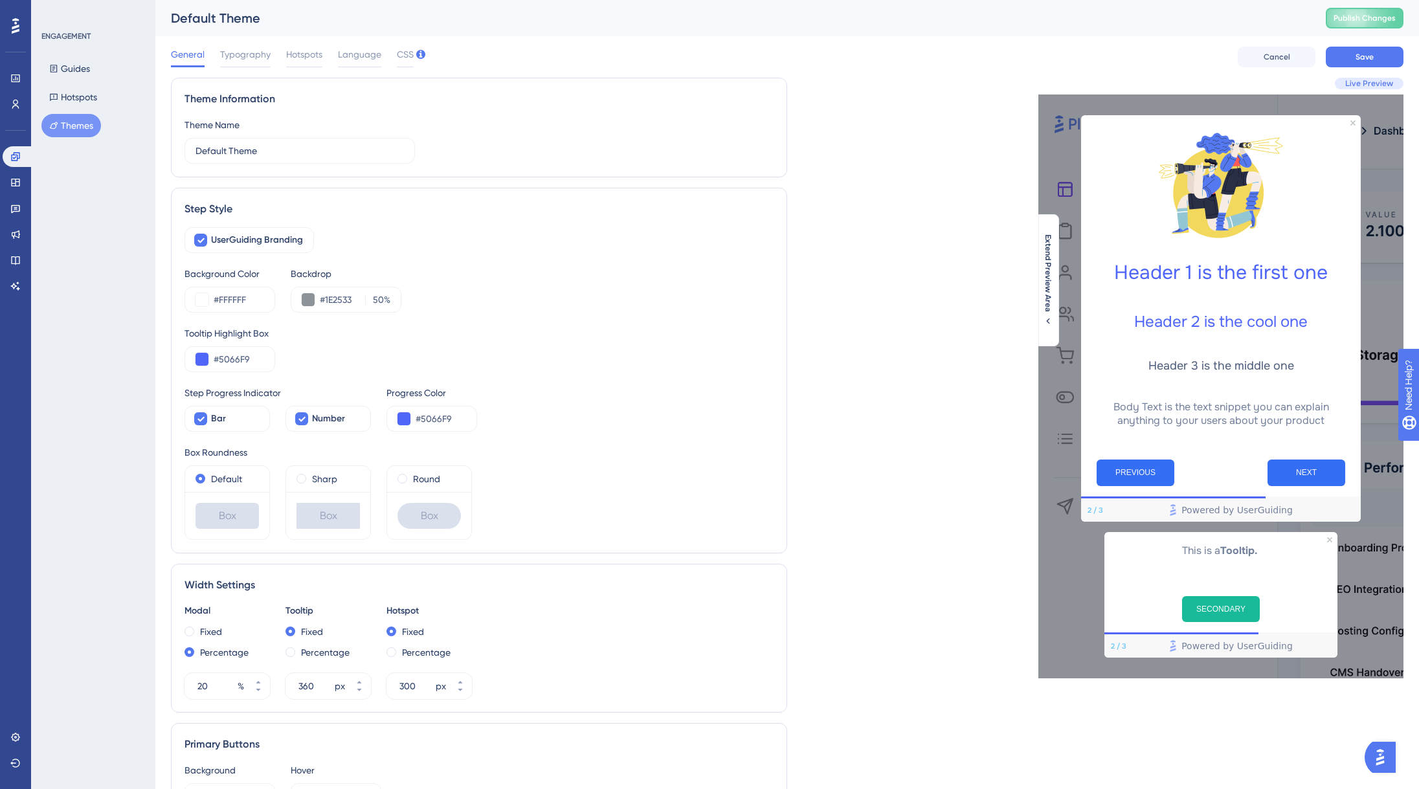
click at [245, 45] on div "General Typography Hotspots Language CSS Cancel Save" at bounding box center [787, 56] width 1232 height 41
click at [245, 50] on span "Typography" at bounding box center [245, 55] width 50 height 16
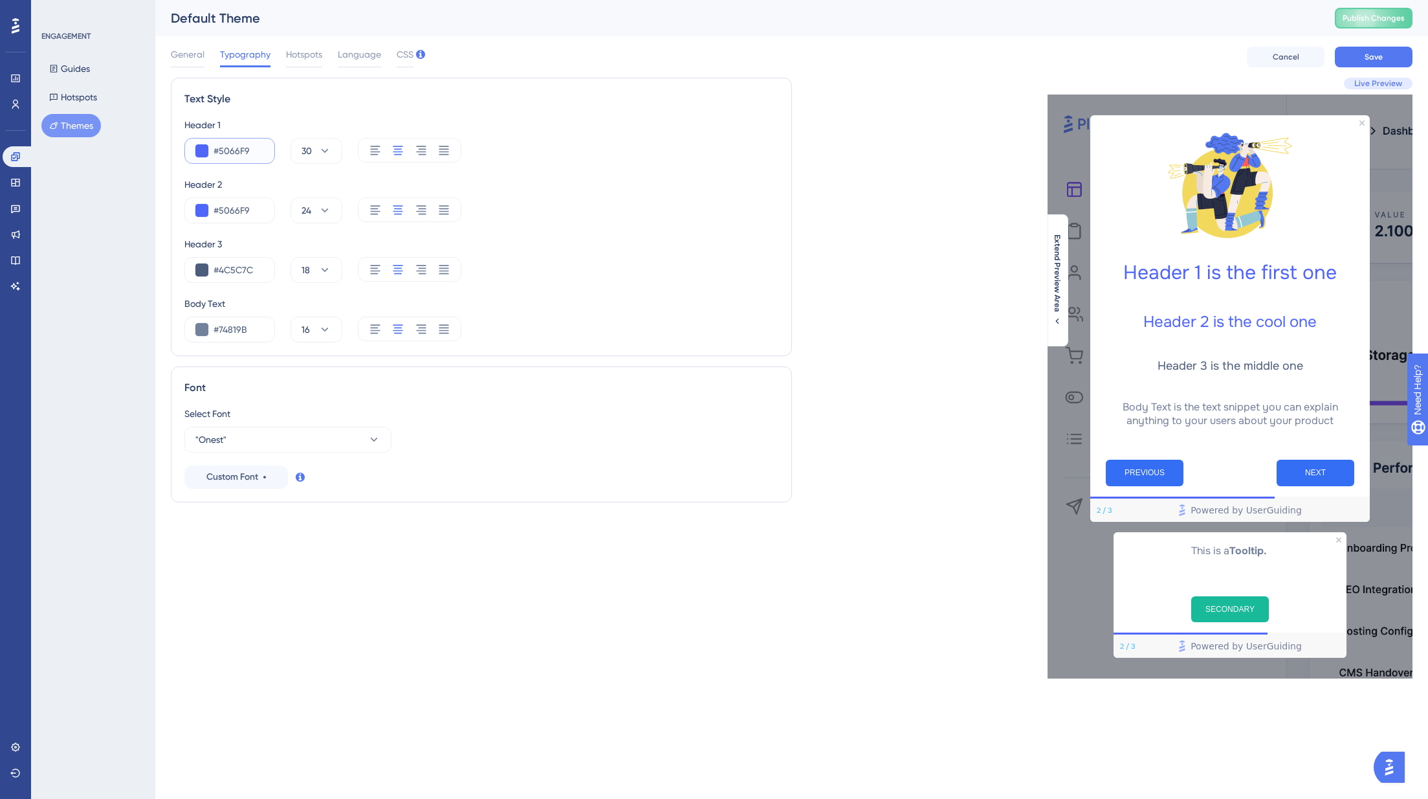
click at [236, 151] on input "#5066F9" at bounding box center [239, 151] width 50 height 16
paste input "2D62DC"
type input "#2D62DC"
click at [248, 215] on input "#5066F9" at bounding box center [239, 211] width 50 height 16
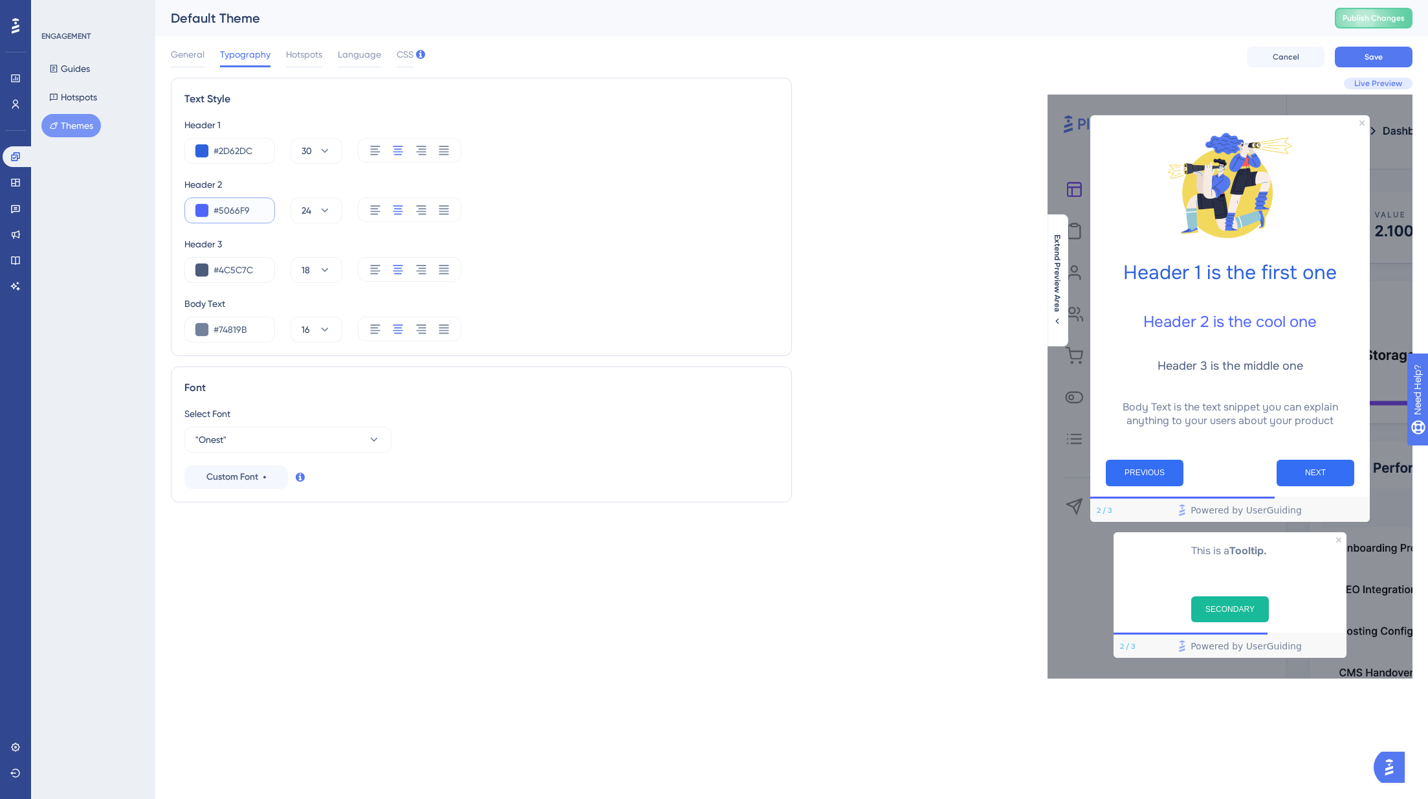
click at [248, 215] on input "#5066F9" at bounding box center [239, 211] width 50 height 16
paste input "2D62DC"
type input "#2D62DC"
click at [241, 263] on input "#4C5C7C" at bounding box center [239, 270] width 50 height 16
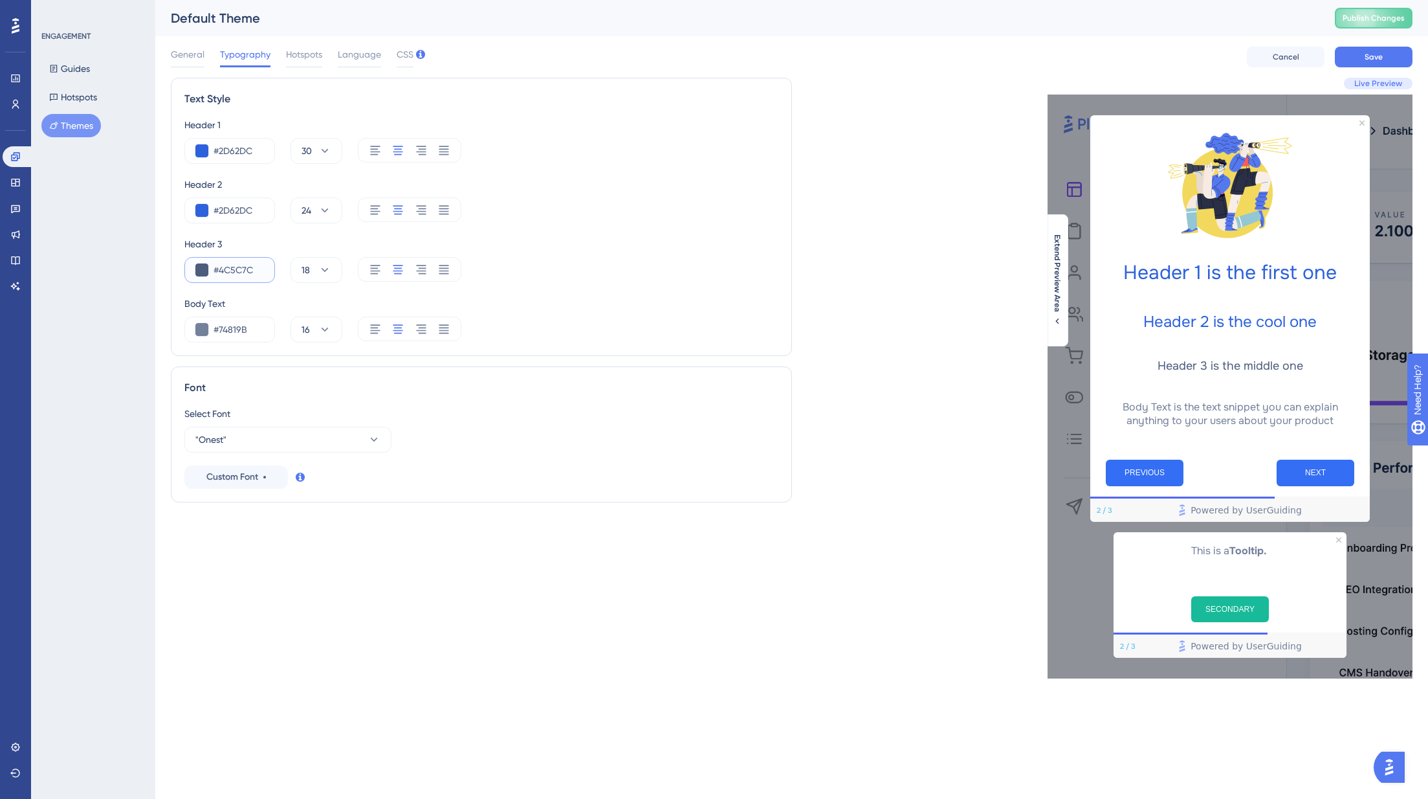
paste input "1F1F24"
type input "#1F1F24"
click at [238, 326] on input "#74819B" at bounding box center [239, 330] width 50 height 16
paste input "8C8C92"
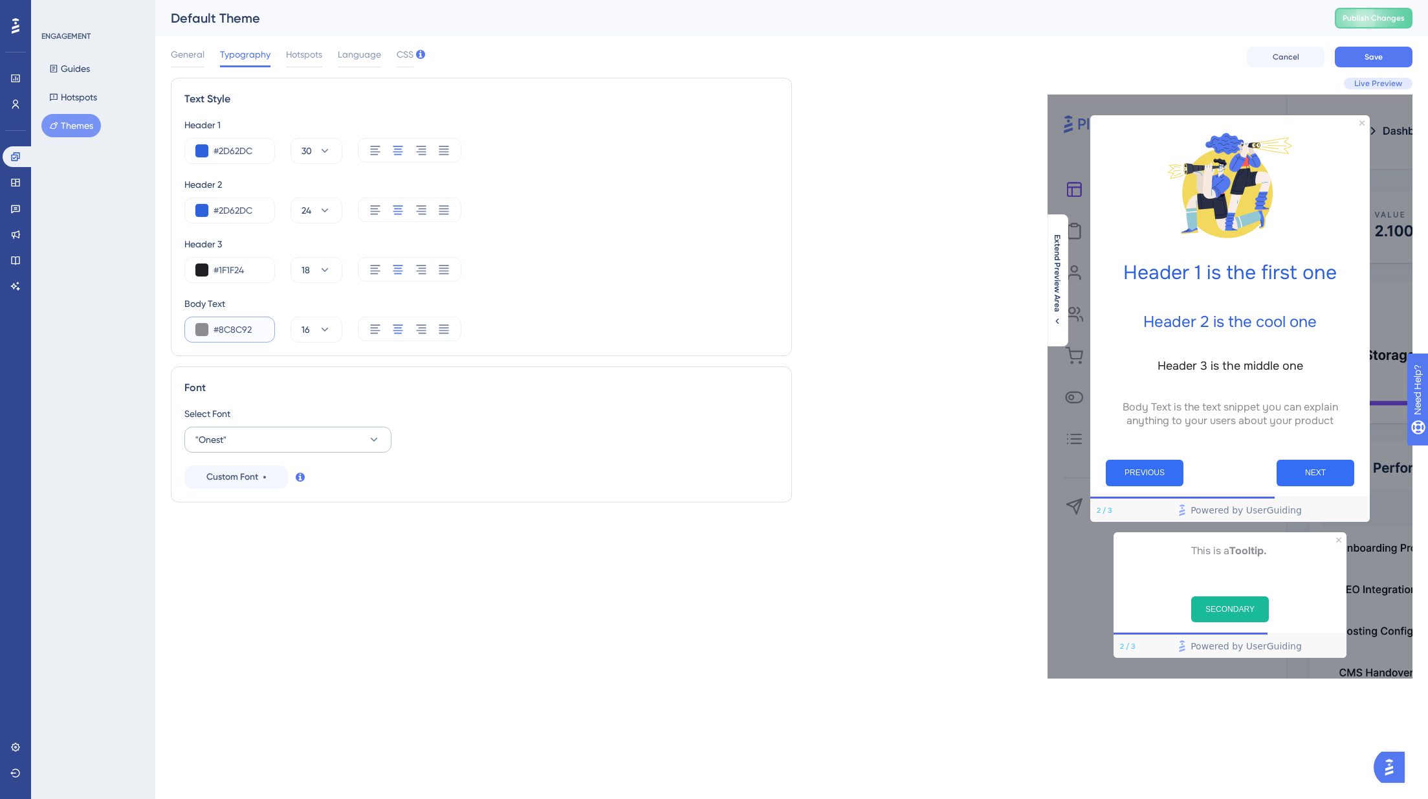
type input "#8C8C92"
click at [237, 436] on button ""Onest"" at bounding box center [287, 439] width 207 height 26
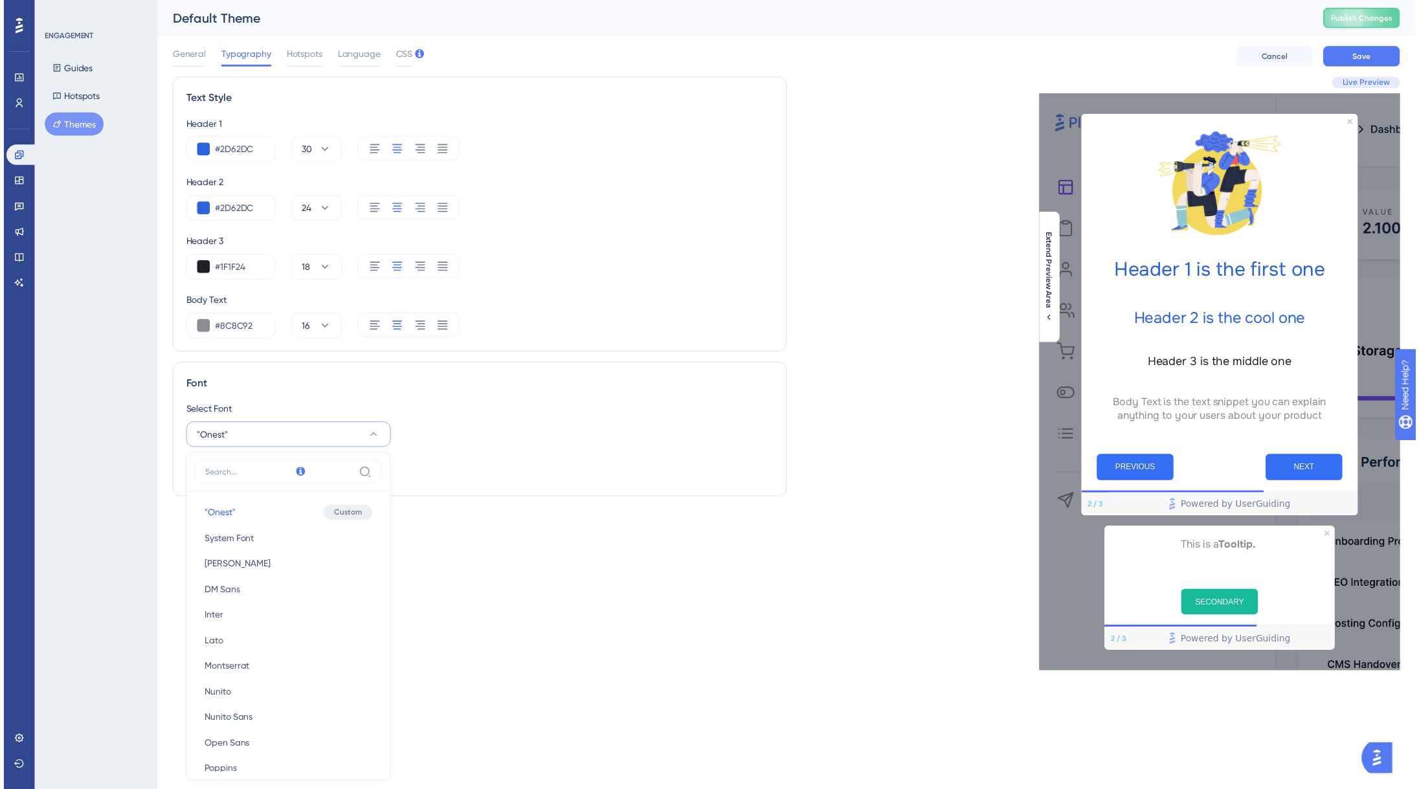
scroll to position [124, 0]
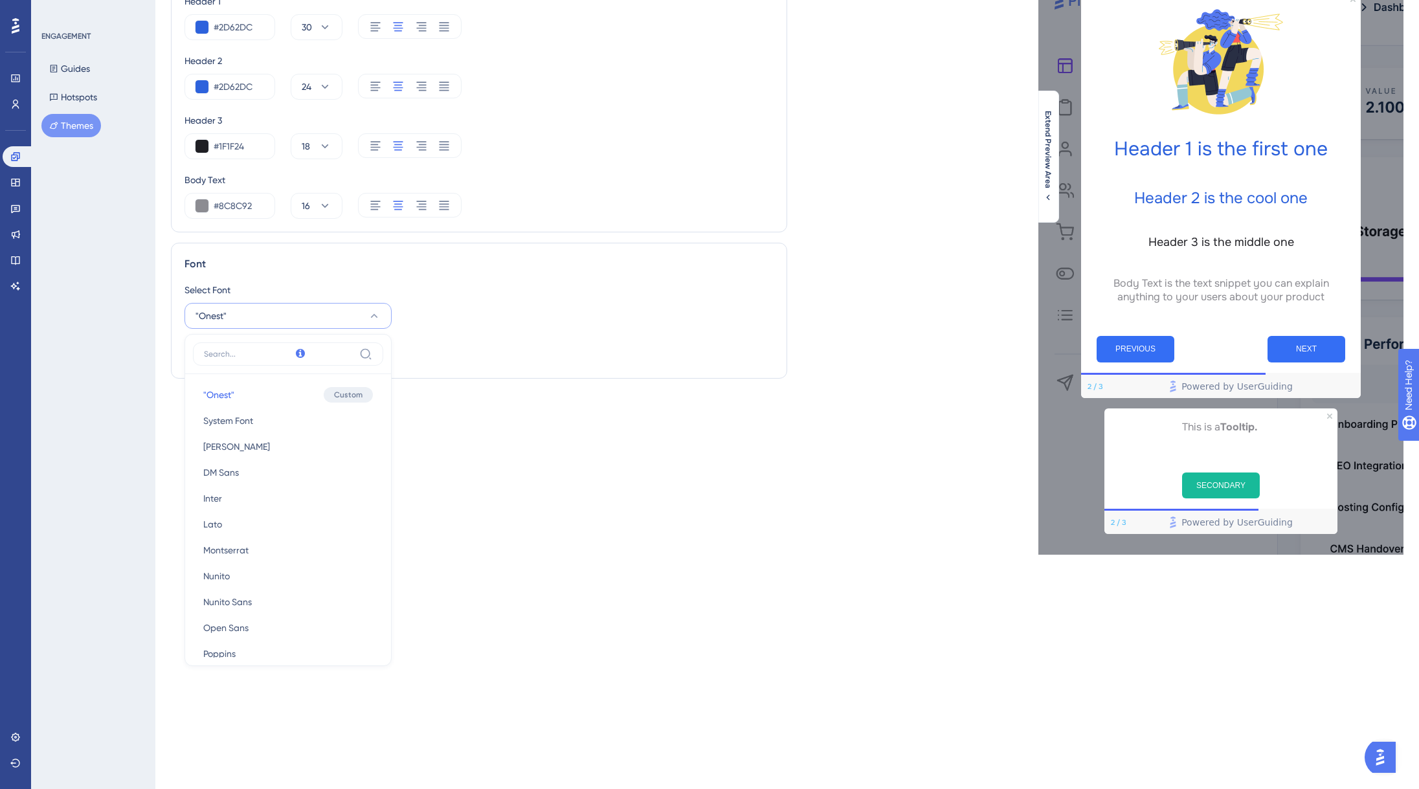
click at [236, 309] on button ""Onest"" at bounding box center [287, 316] width 207 height 26
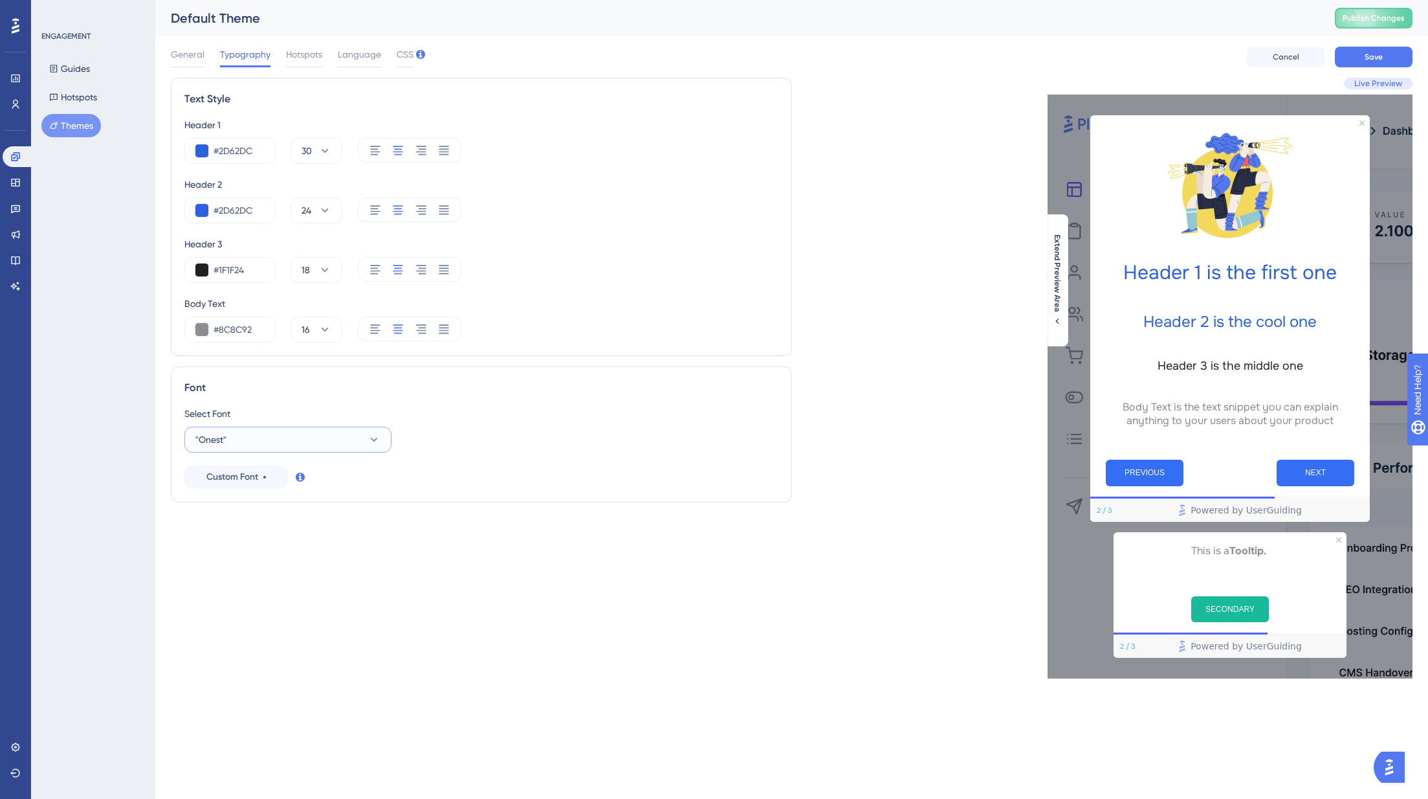
drag, startPoint x: 226, startPoint y: 443, endPoint x: 235, endPoint y: 442, distance: 9.1
click at [226, 443] on button ""Onest"" at bounding box center [287, 439] width 207 height 26
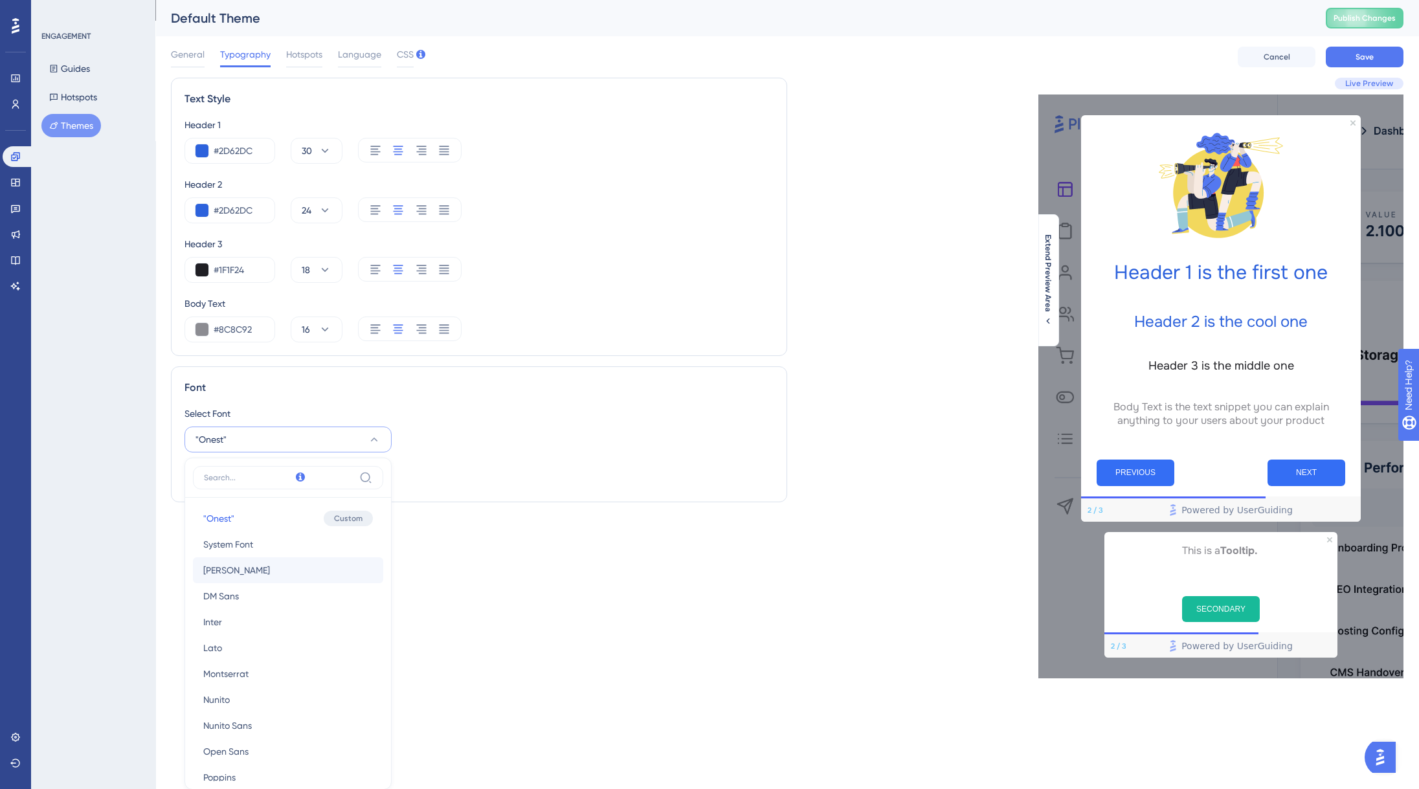
scroll to position [124, 0]
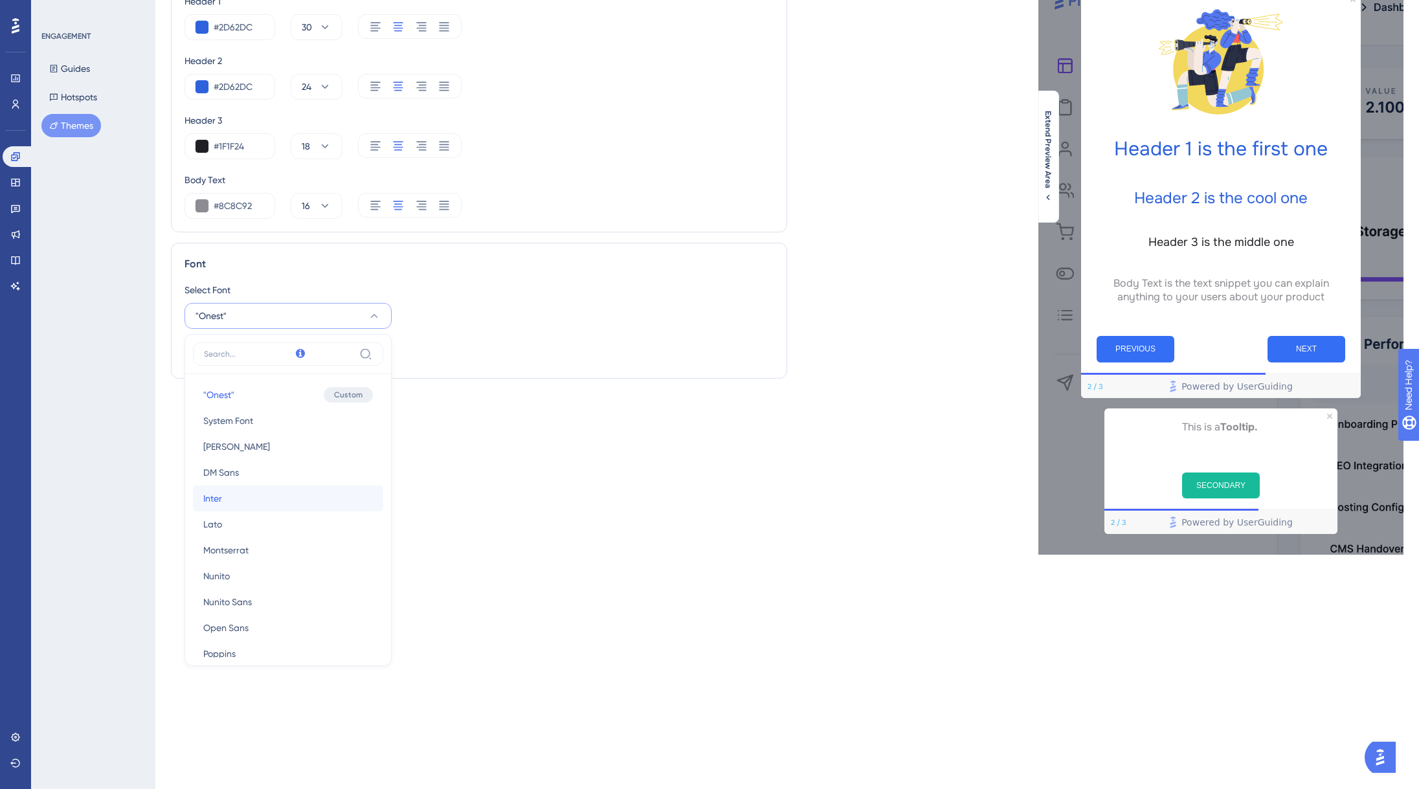
drag, startPoint x: 219, startPoint y: 492, endPoint x: 232, endPoint y: 491, distance: 13.6
click at [219, 492] on span "Inter" at bounding box center [212, 499] width 19 height 16
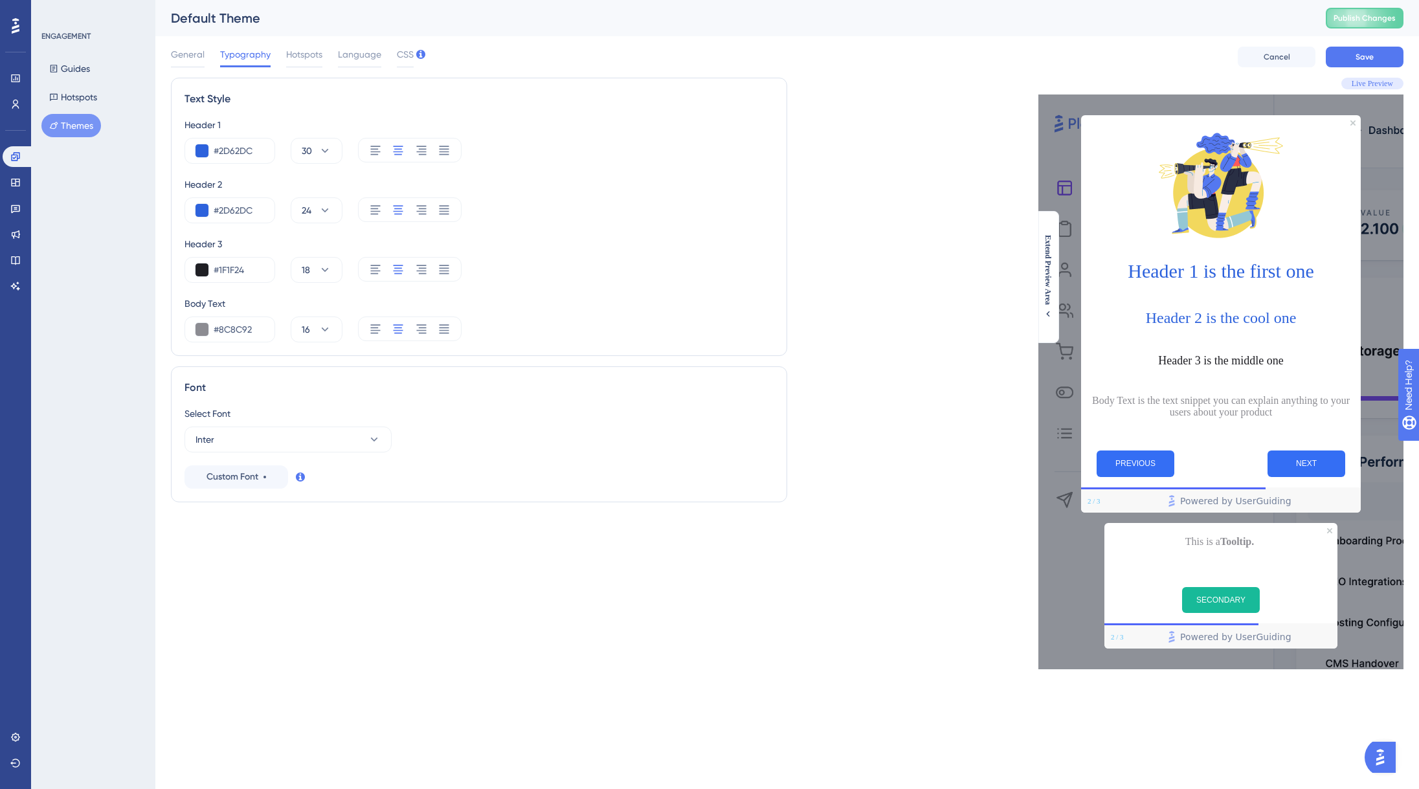
scroll to position [0, 0]
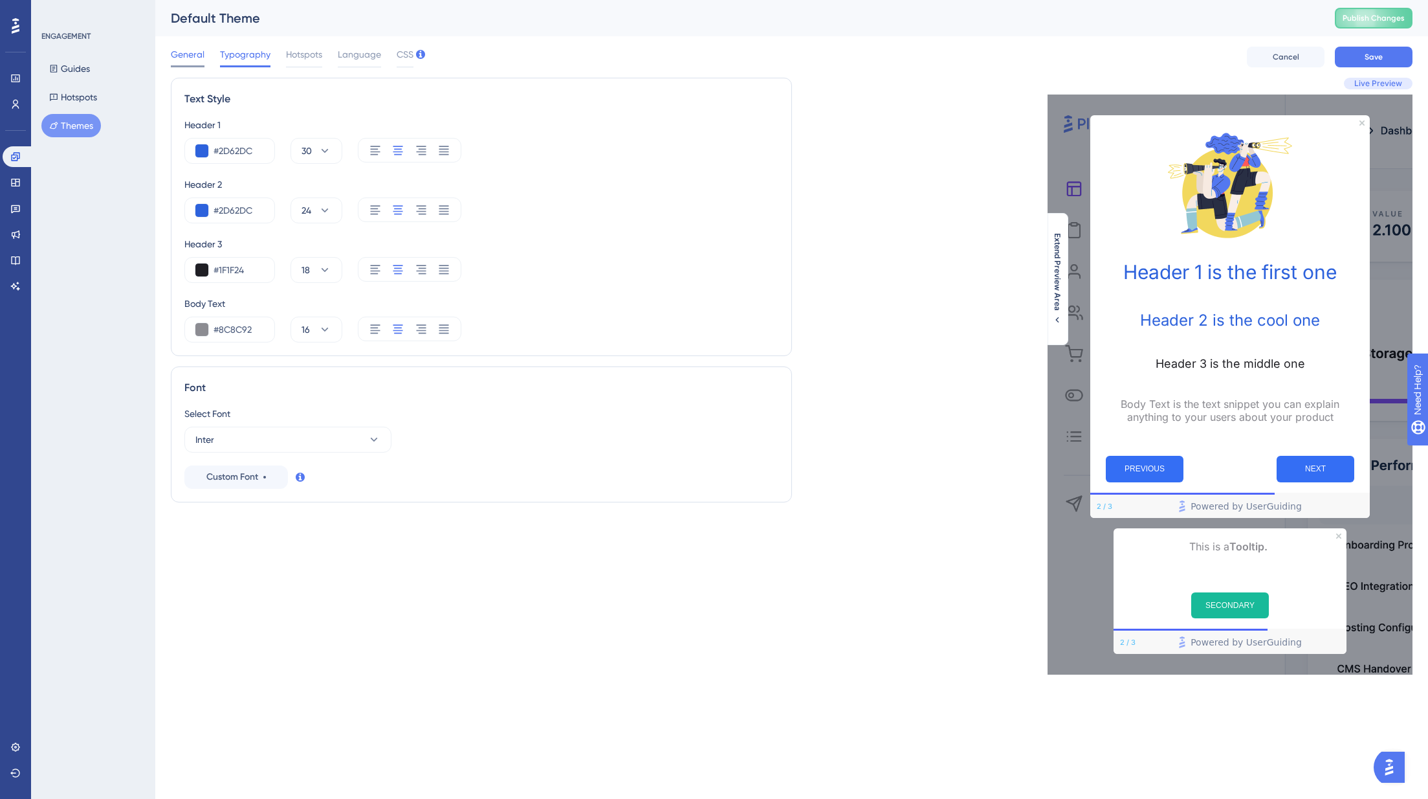
click at [173, 54] on span "General" at bounding box center [188, 55] width 34 height 16
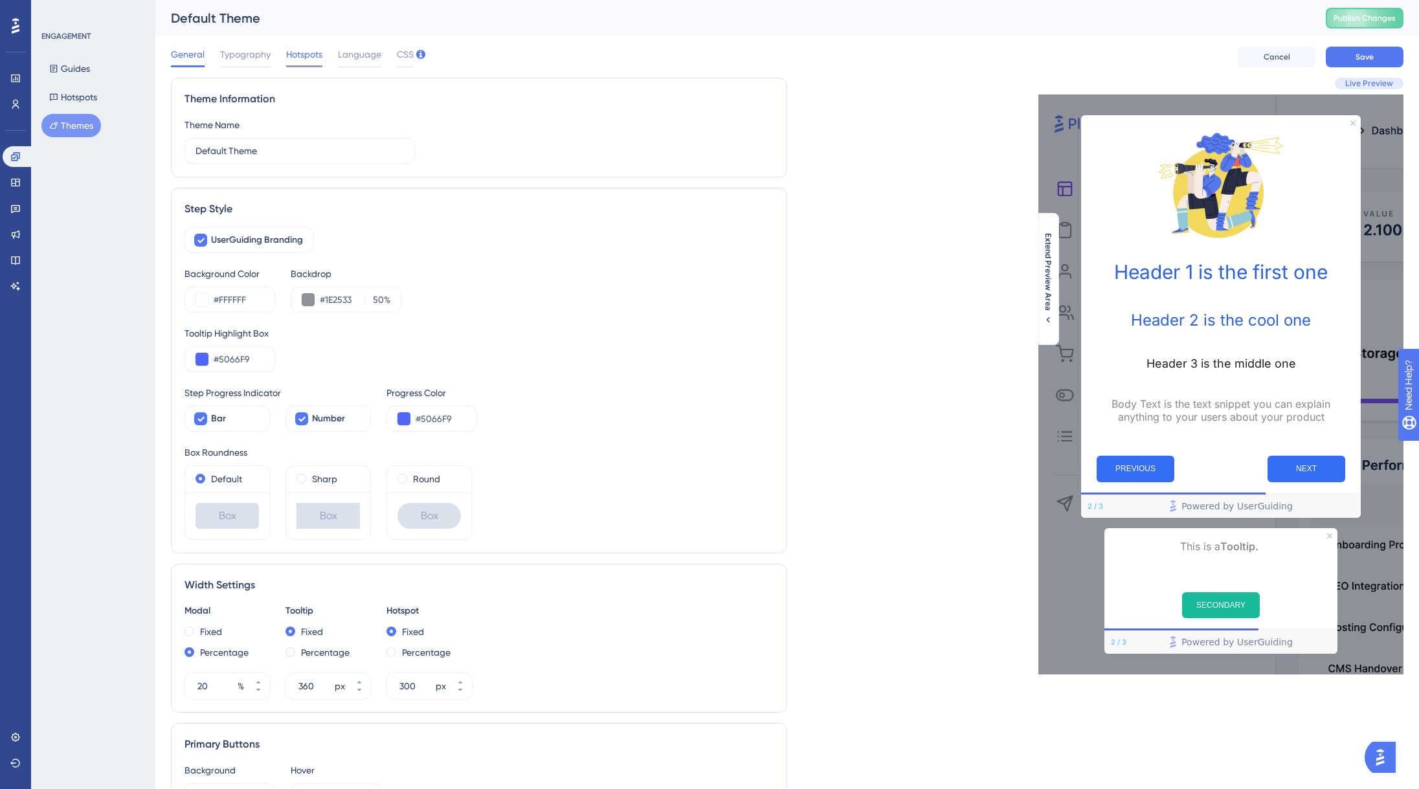
click at [315, 56] on span "Hotspots" at bounding box center [304, 55] width 36 height 16
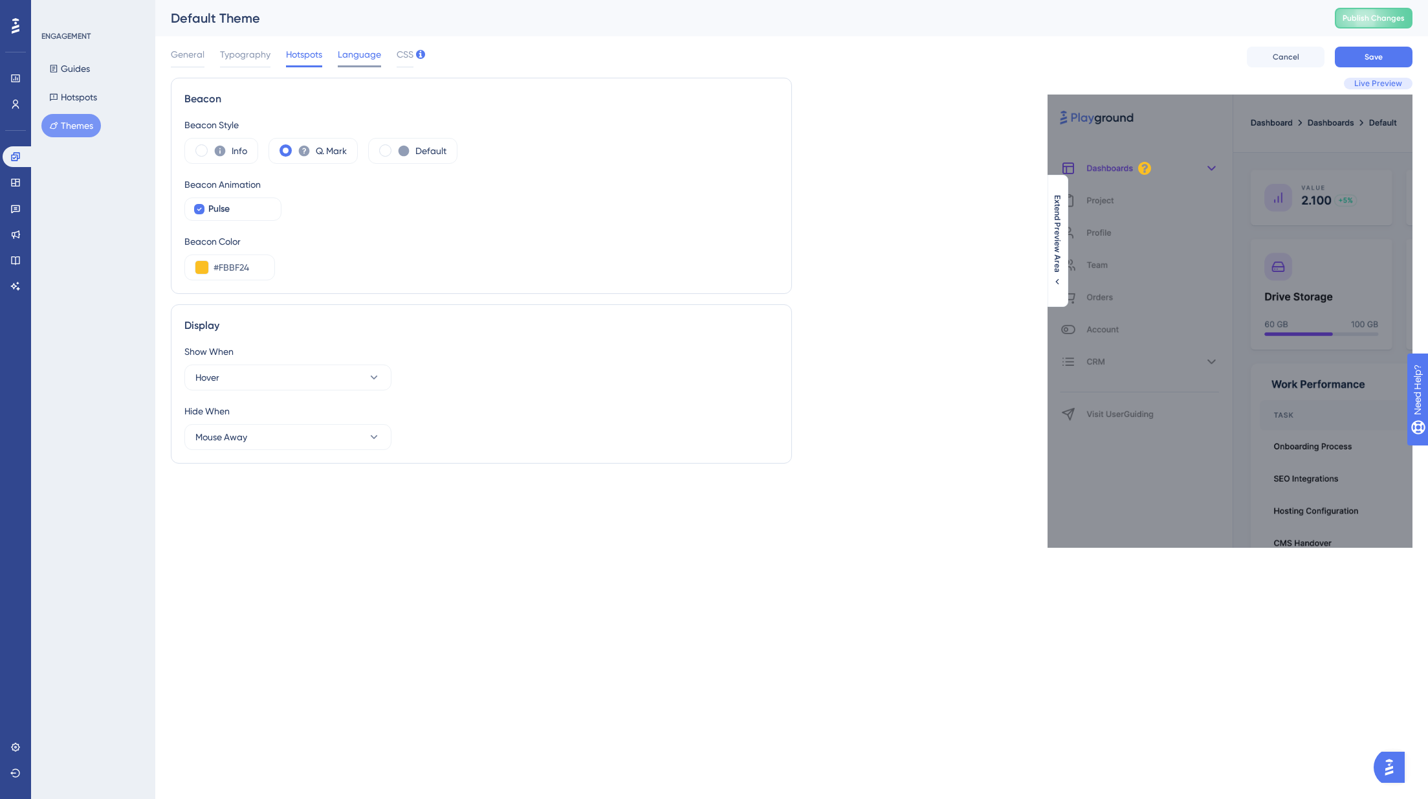
click at [360, 55] on span "Language" at bounding box center [359, 55] width 43 height 16
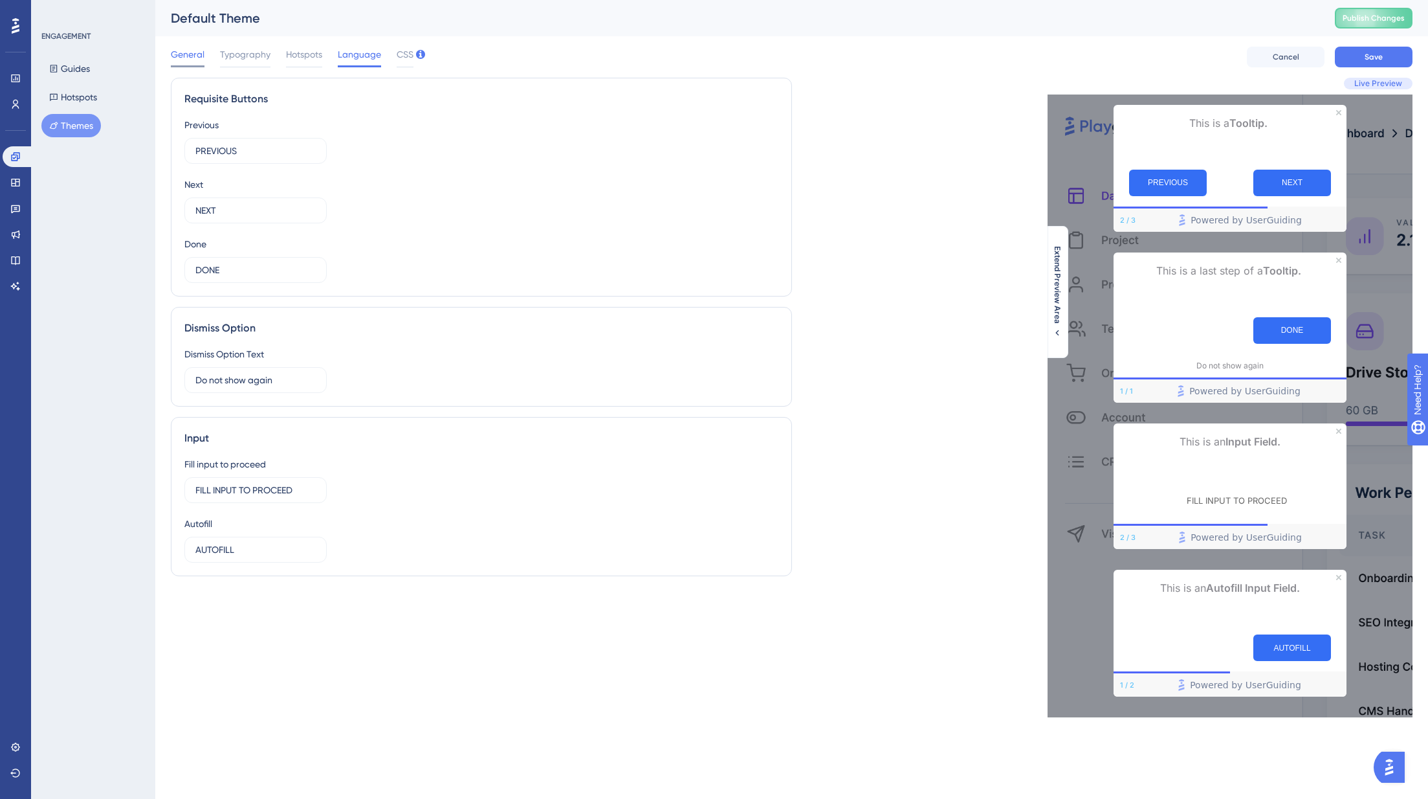
click at [189, 54] on span "General" at bounding box center [188, 55] width 34 height 16
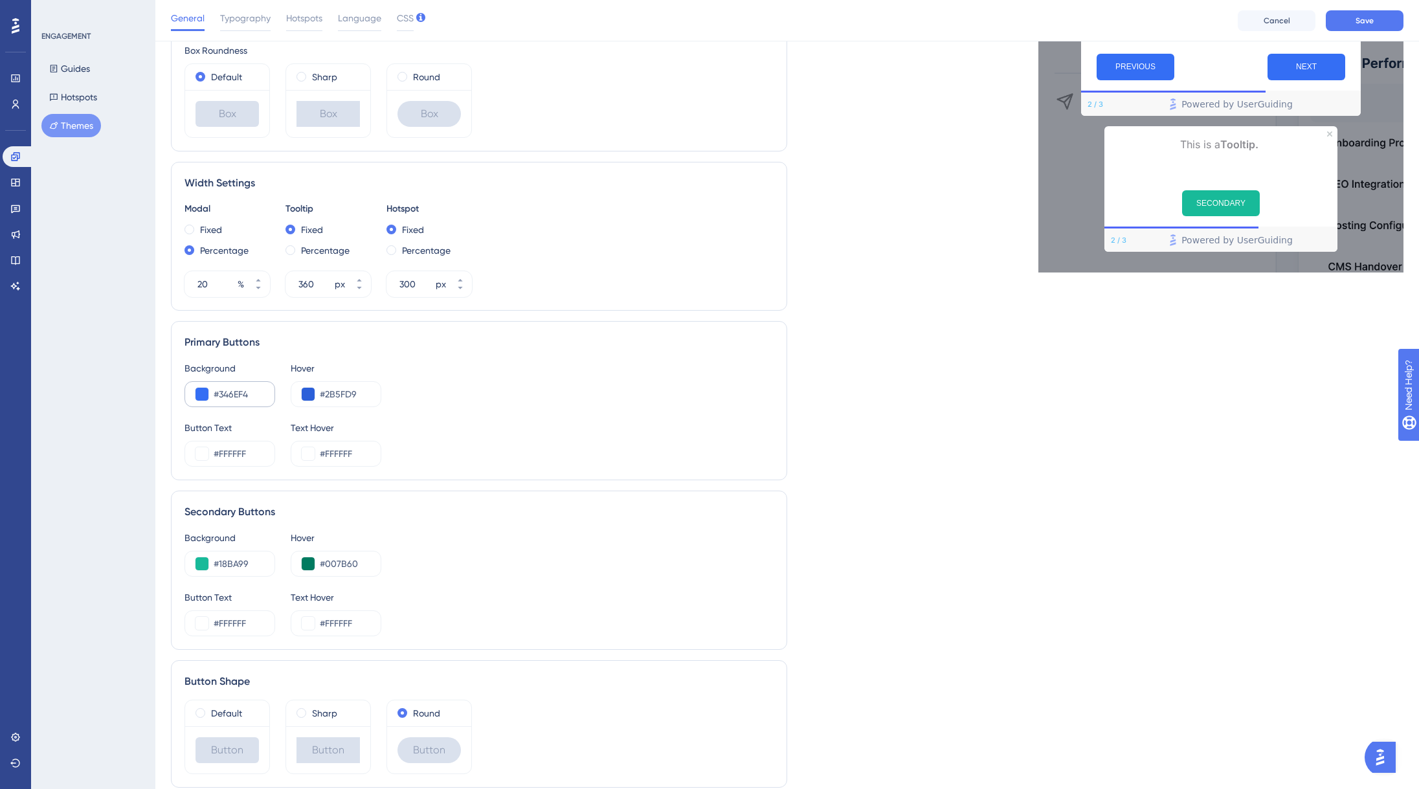
scroll to position [410, 0]
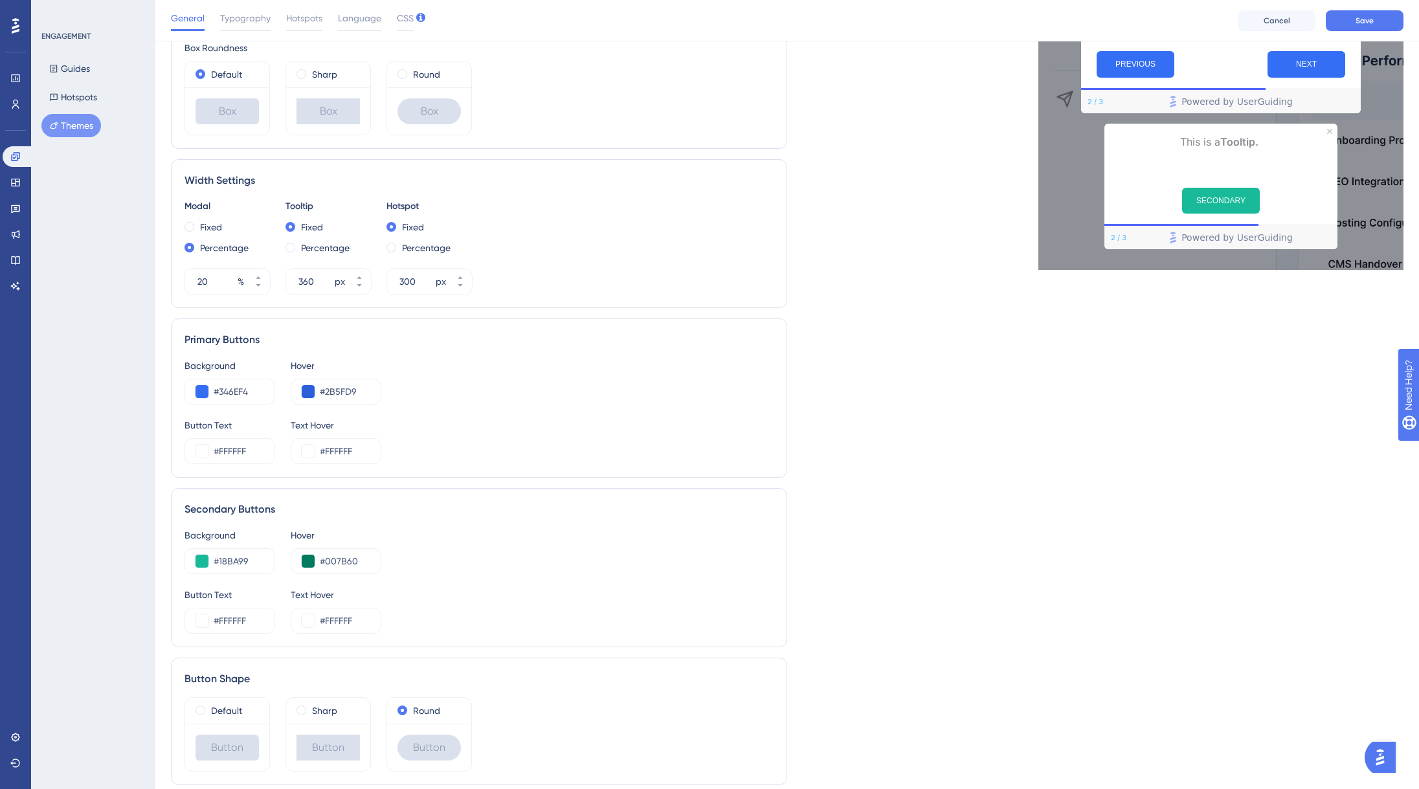
click at [858, 398] on div "Live Preview Header 1 is the first one Header 2 is the cool one Header 3 is the…" at bounding box center [1095, 234] width 616 height 1122
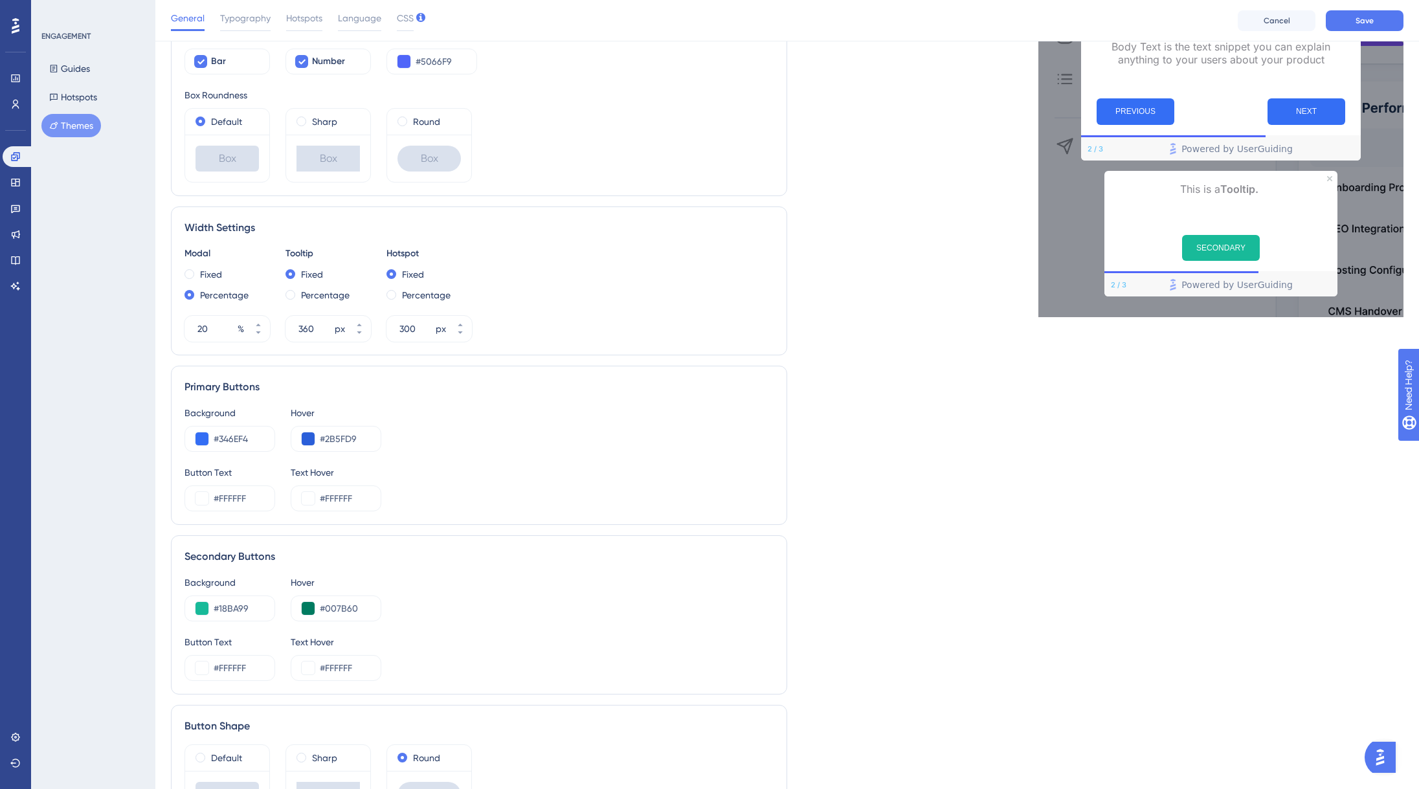
scroll to position [343, 0]
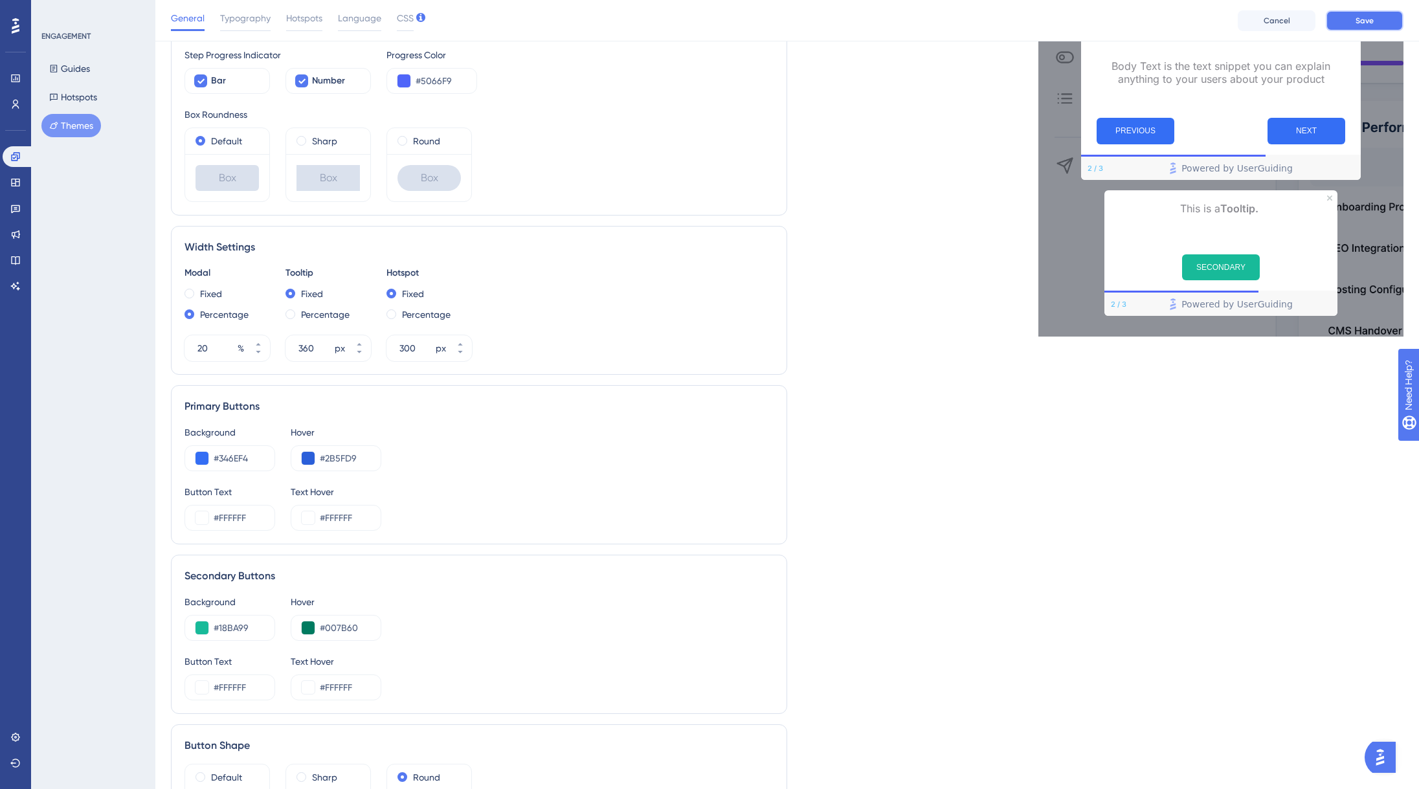
click at [1362, 22] on span "Save" at bounding box center [1364, 21] width 18 height 10
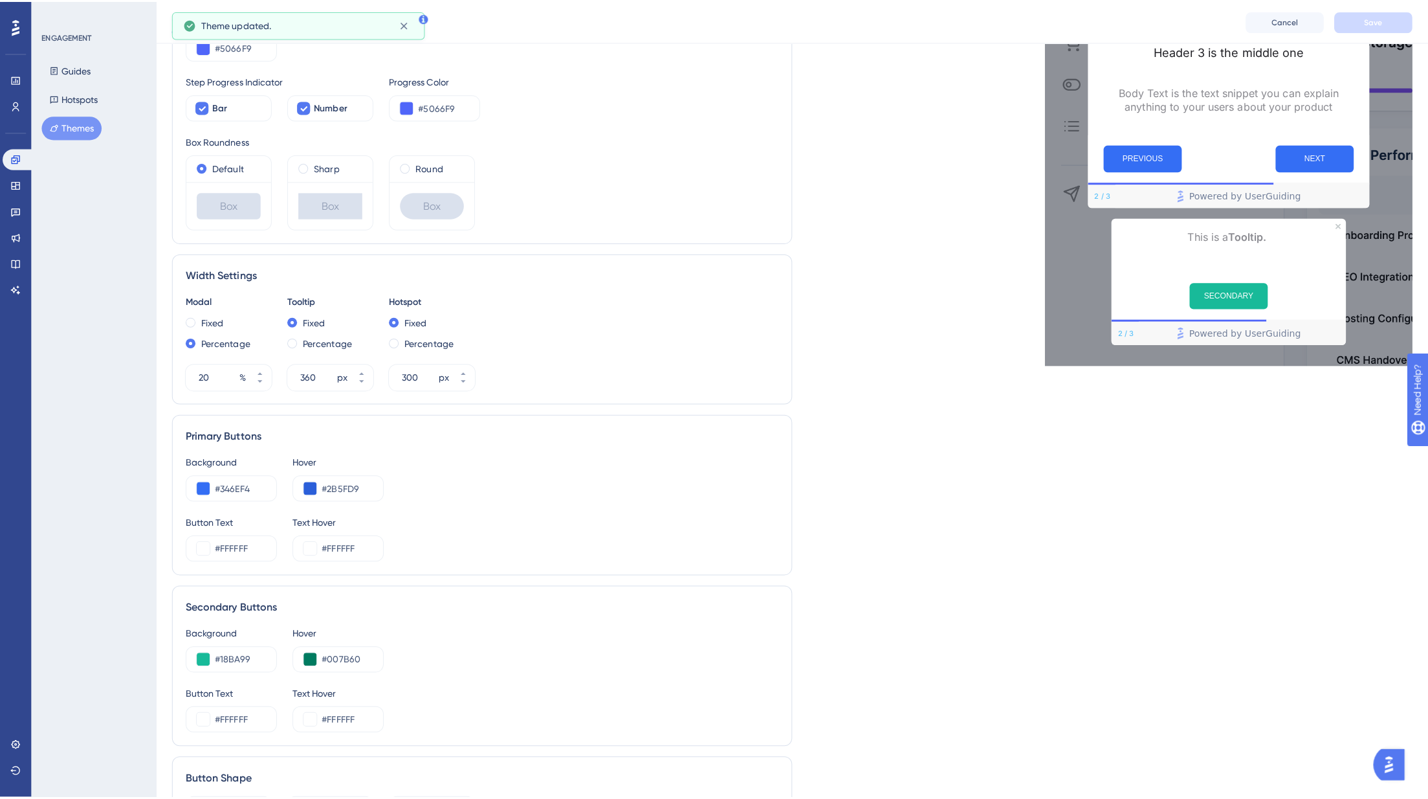
scroll to position [0, 0]
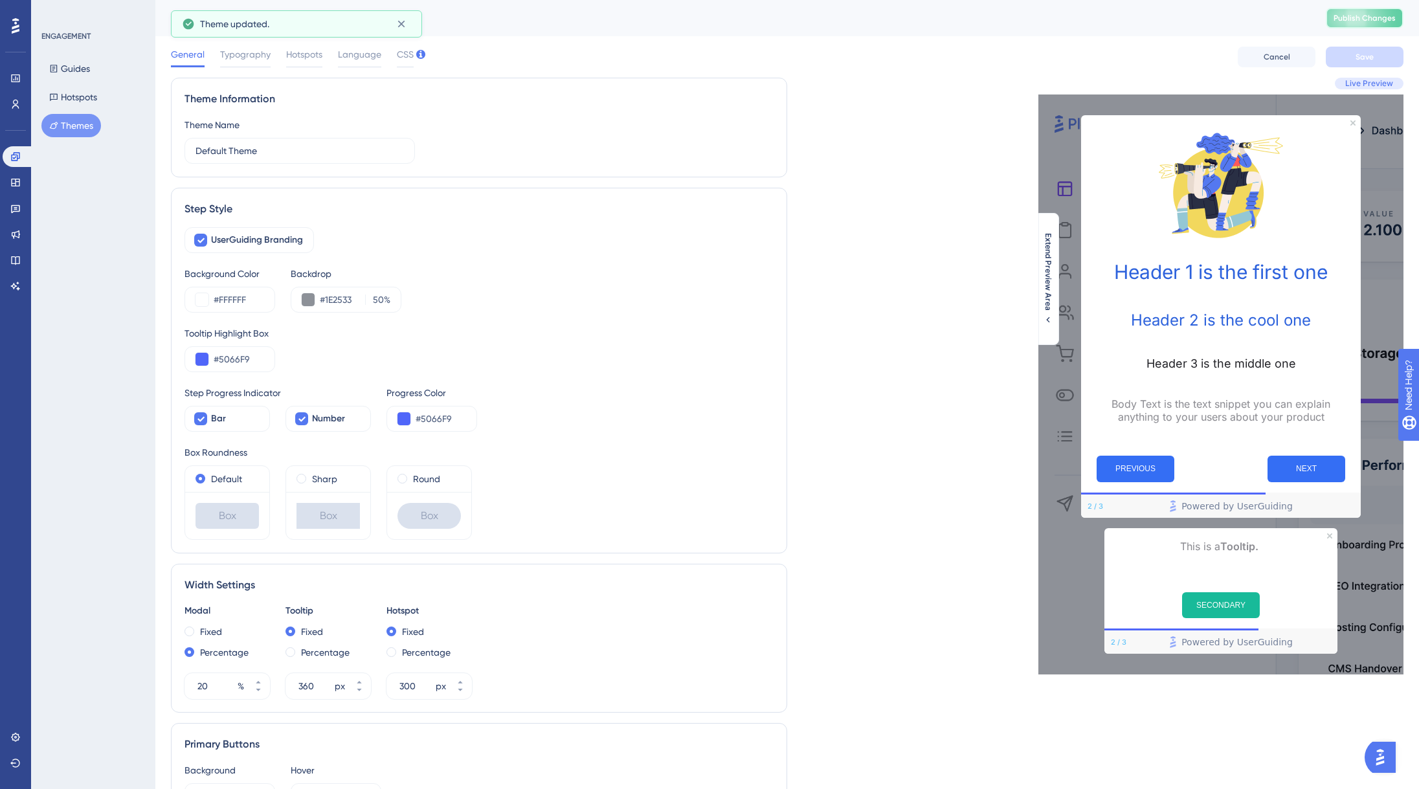
click at [1366, 20] on span "Publish Changes" at bounding box center [1364, 18] width 62 height 10
click at [230, 43] on div "General Typography Hotspots Language CSS Cancel Save" at bounding box center [787, 56] width 1232 height 41
click at [239, 60] on span "Typography" at bounding box center [245, 55] width 50 height 16
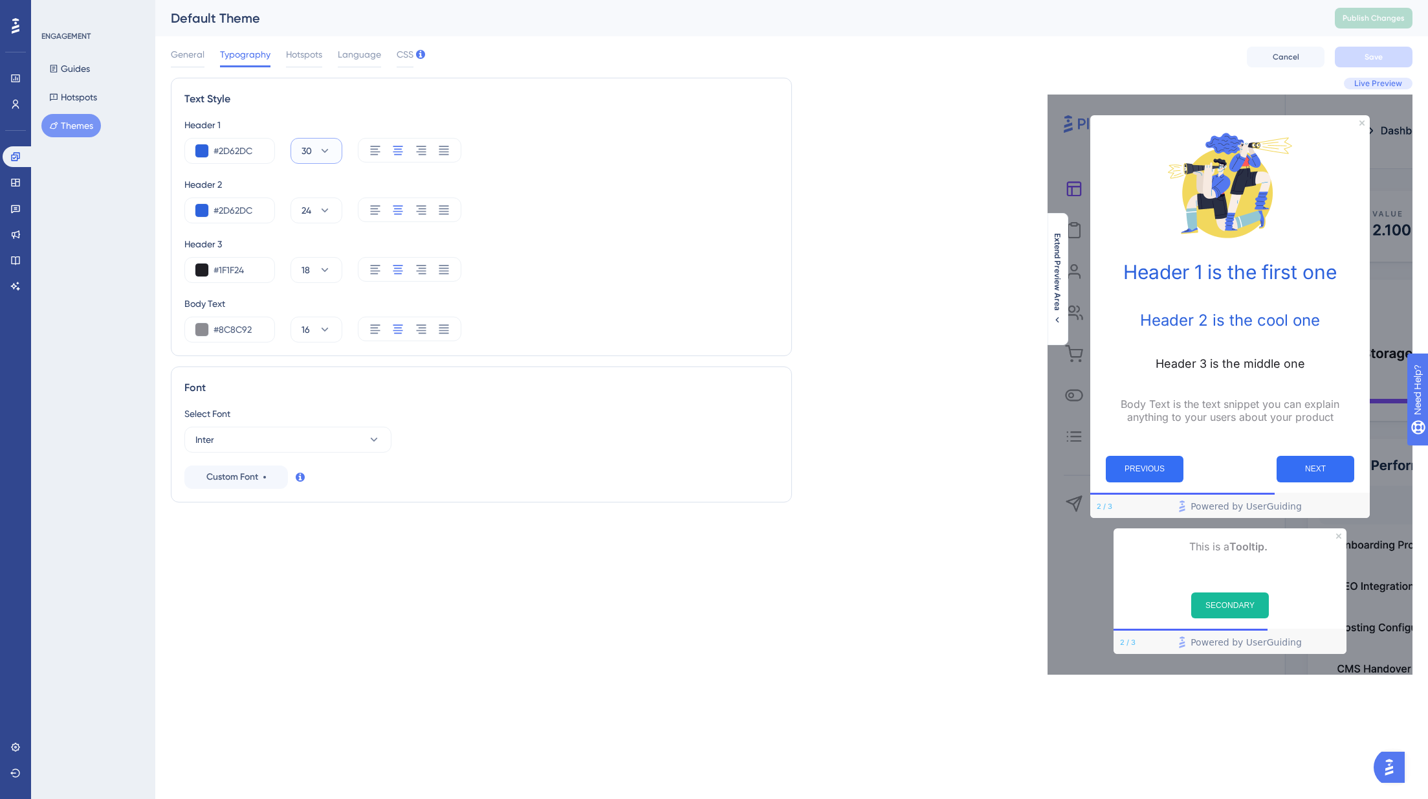
click at [307, 154] on span "30" at bounding box center [307, 151] width 10 height 16
click at [316, 420] on span "24" at bounding box center [312, 423] width 10 height 16
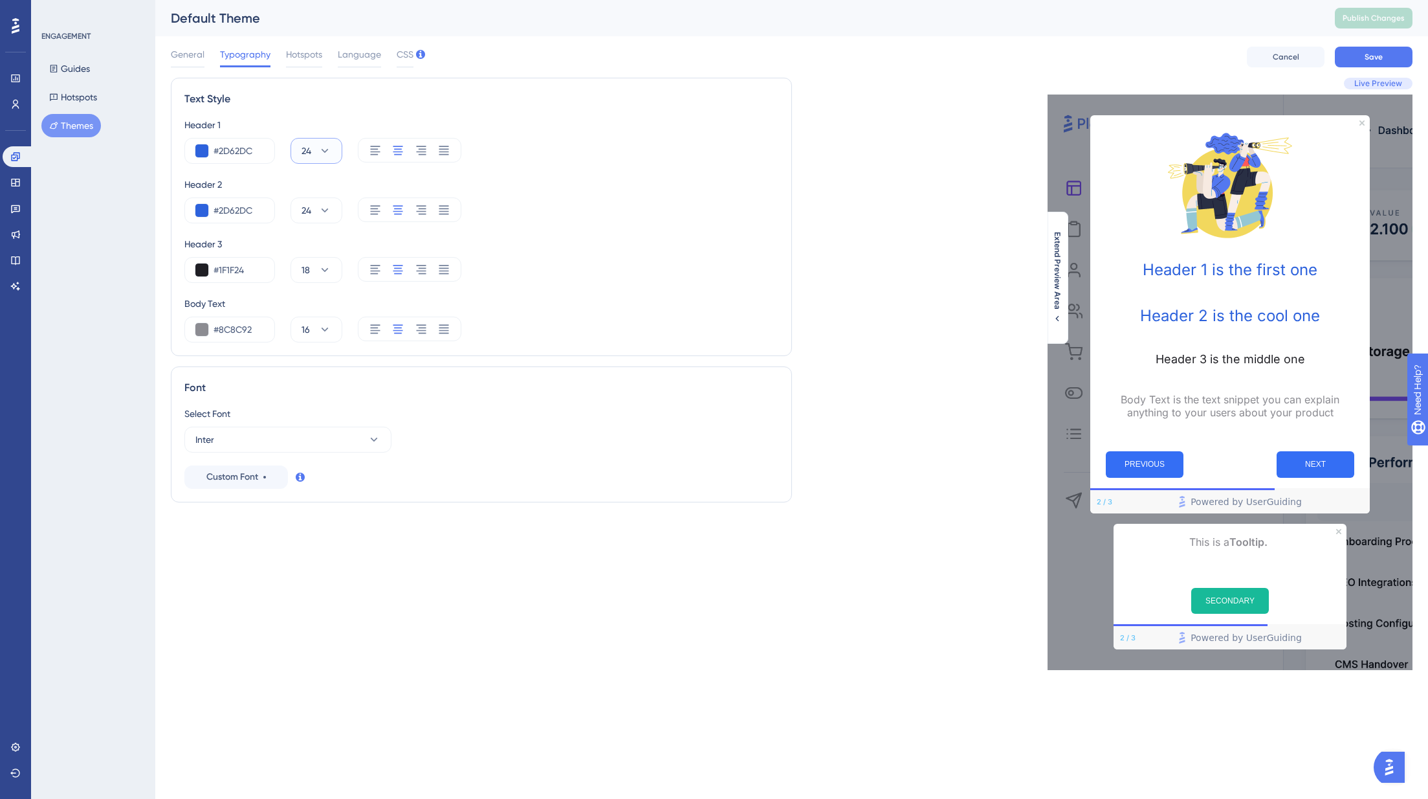
click at [318, 149] on icon at bounding box center [324, 150] width 13 height 13
click at [320, 454] on div "30 30" at bounding box center [316, 449] width 19 height 26
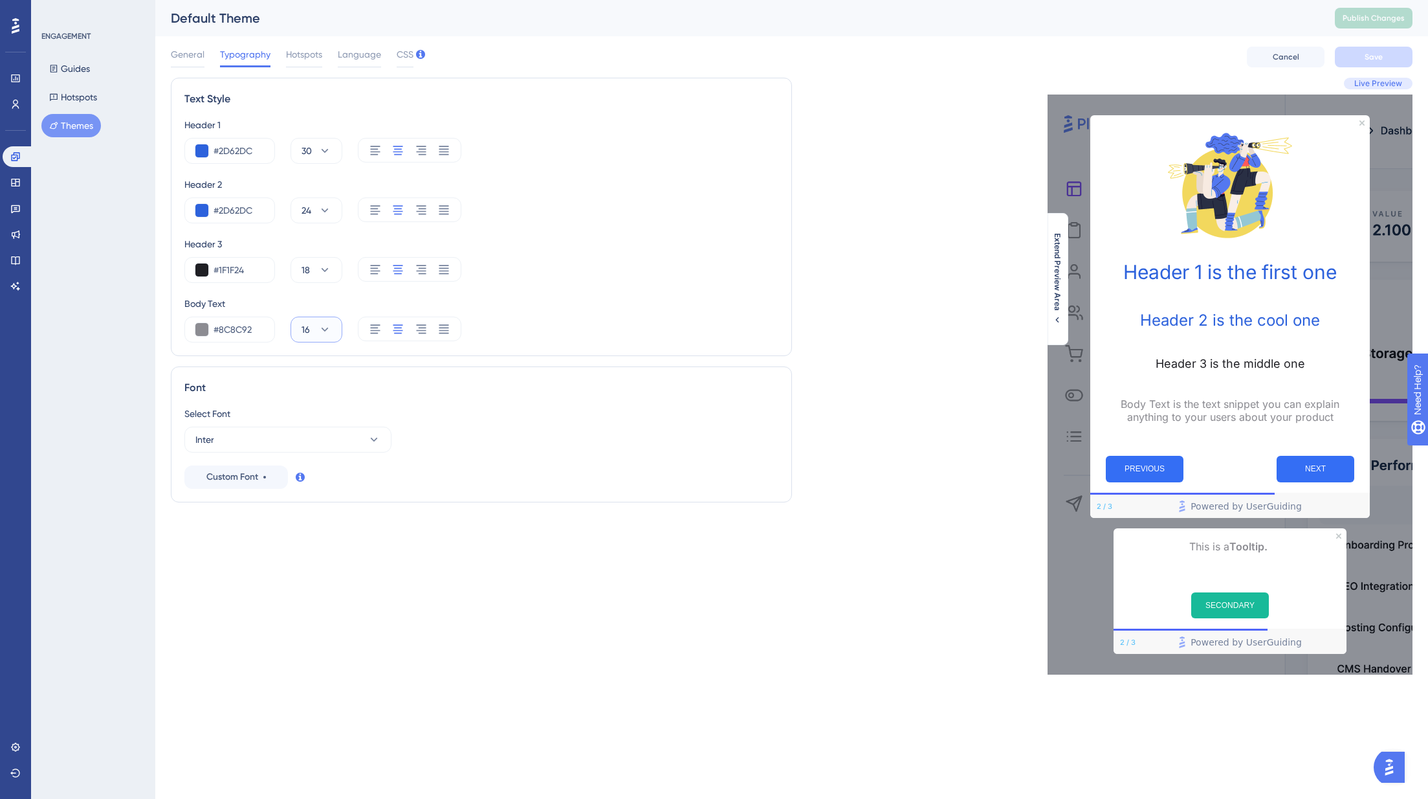
click at [324, 327] on icon at bounding box center [324, 329] width 13 height 13
click at [839, 305] on div "Live Preview Header 1 is the first one Header 2 is the cool one Header 3 is the…" at bounding box center [1102, 376] width 621 height 597
